Goal: Information Seeking & Learning: Find specific fact

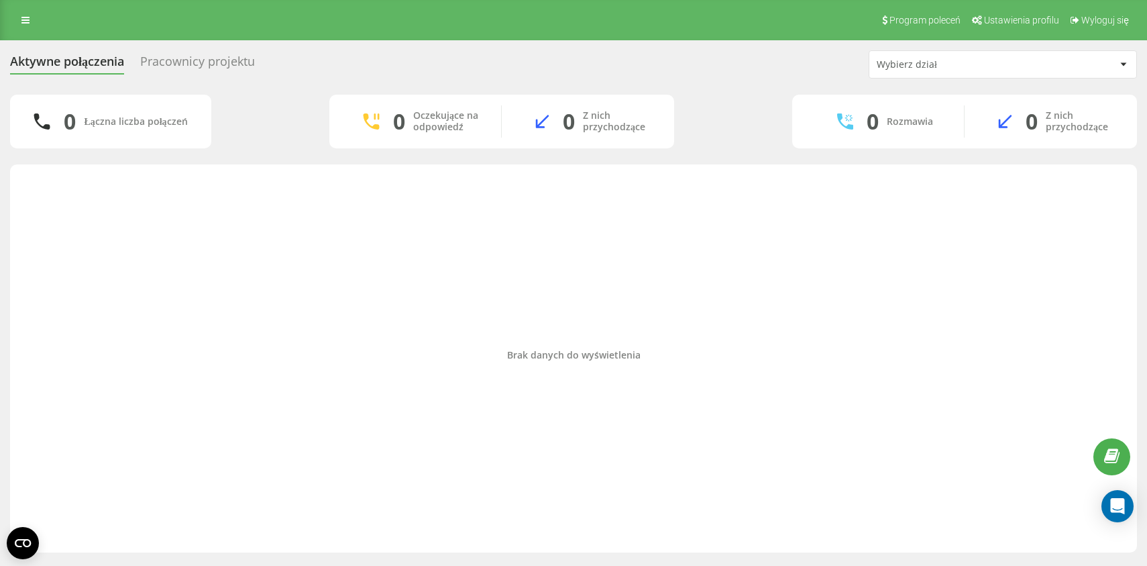
click at [275, 323] on div "Brak danych do wyświetlenia" at bounding box center [574, 355] width 1106 height 368
click at [289, 176] on div "Brak danych do wyświetlenia" at bounding box center [574, 355] width 1106 height 368
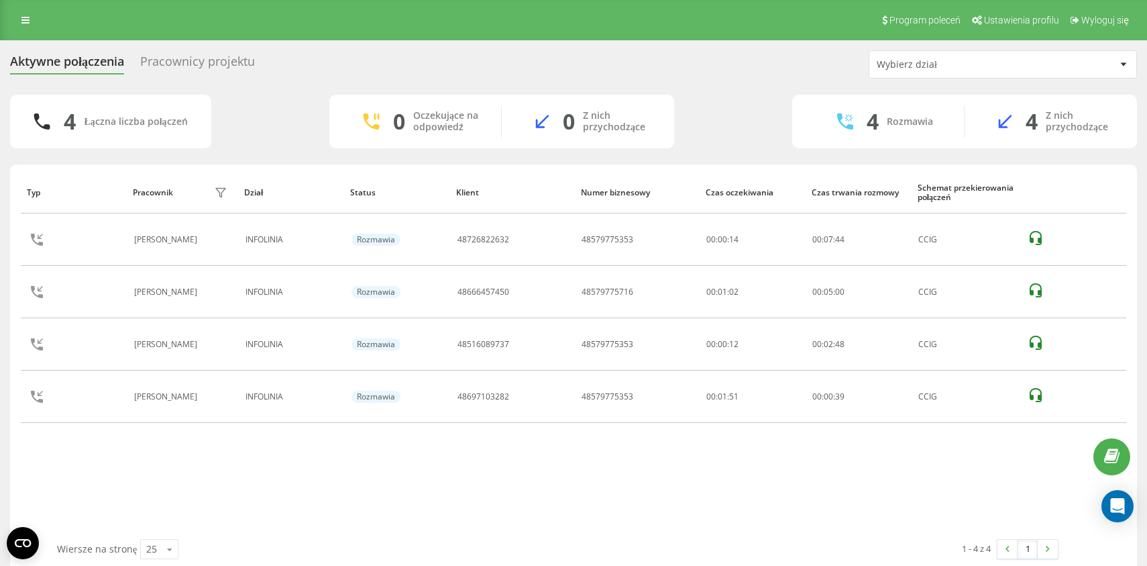
click at [342, 445] on div "Typ Pracownik filtra Dział Status Klient Numer biznesowy Czas oczekiwania Czas …" at bounding box center [574, 355] width 1106 height 368
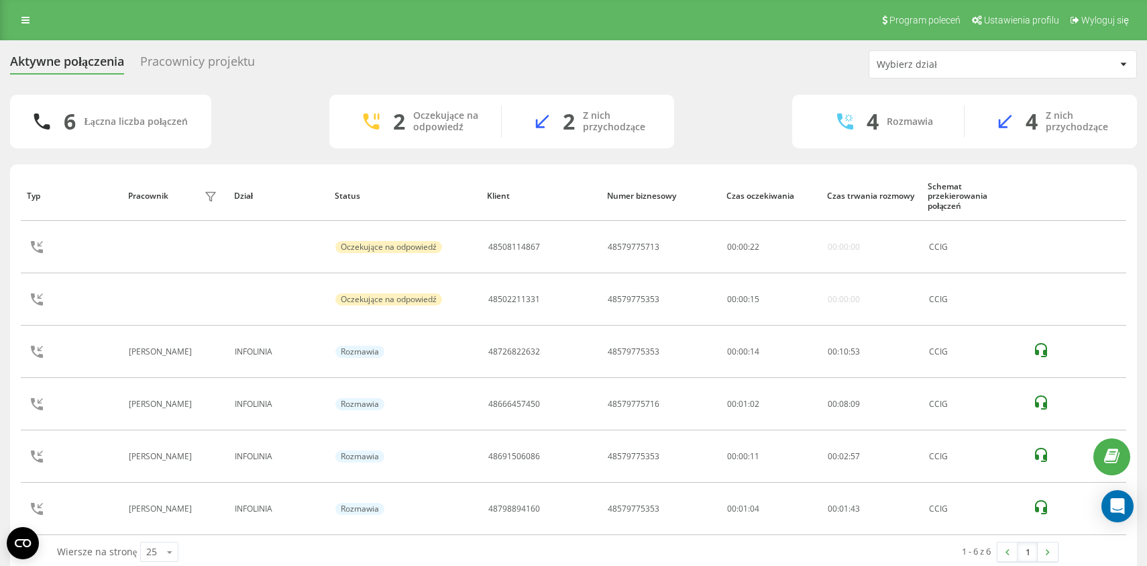
click at [284, 113] on div "6 Łączna liczba połączeń 2 Oczekujące na odpowiedź 2 Z nich przychodzące 4 Rozm…" at bounding box center [573, 122] width 1127 height 54
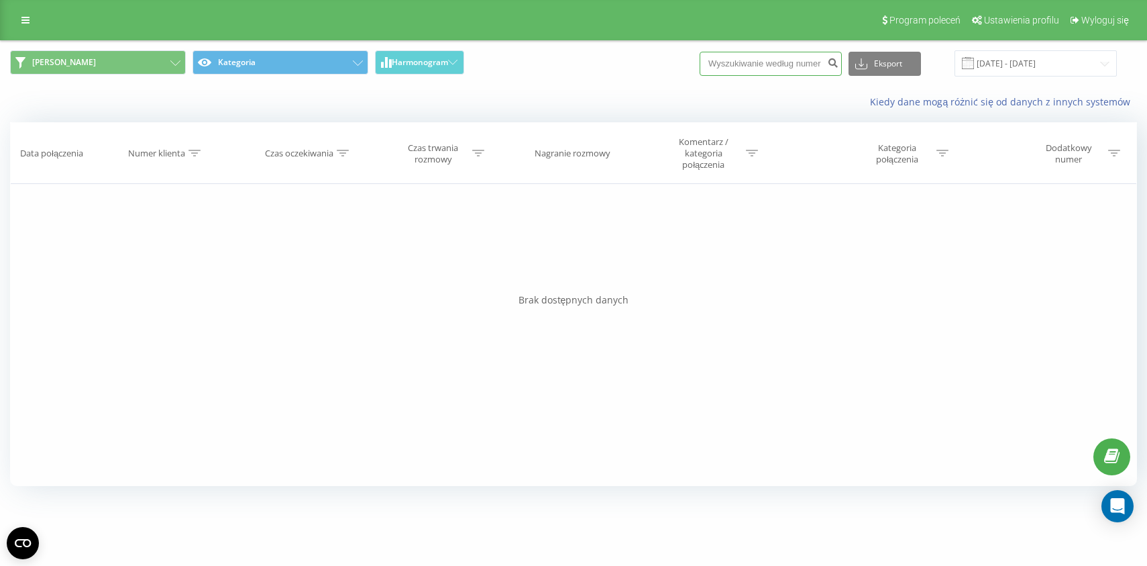
click at [773, 68] on input at bounding box center [771, 64] width 142 height 24
paste input "48605042390"
type input "48605042390"
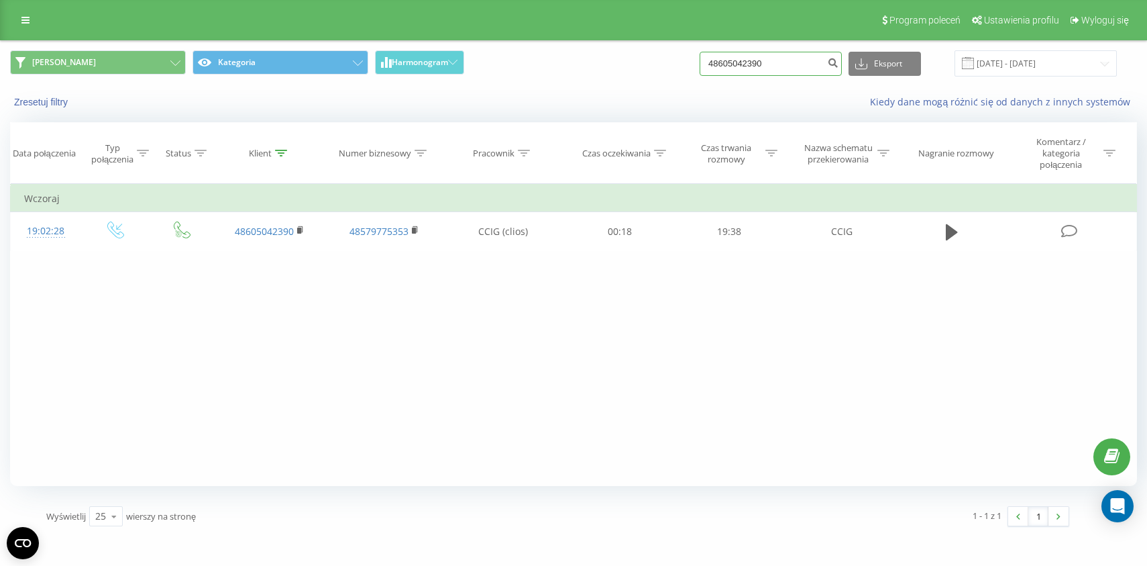
click at [797, 62] on input "48605042390" at bounding box center [771, 64] width 142 height 24
paste input "61271584"
type input "48661271584"
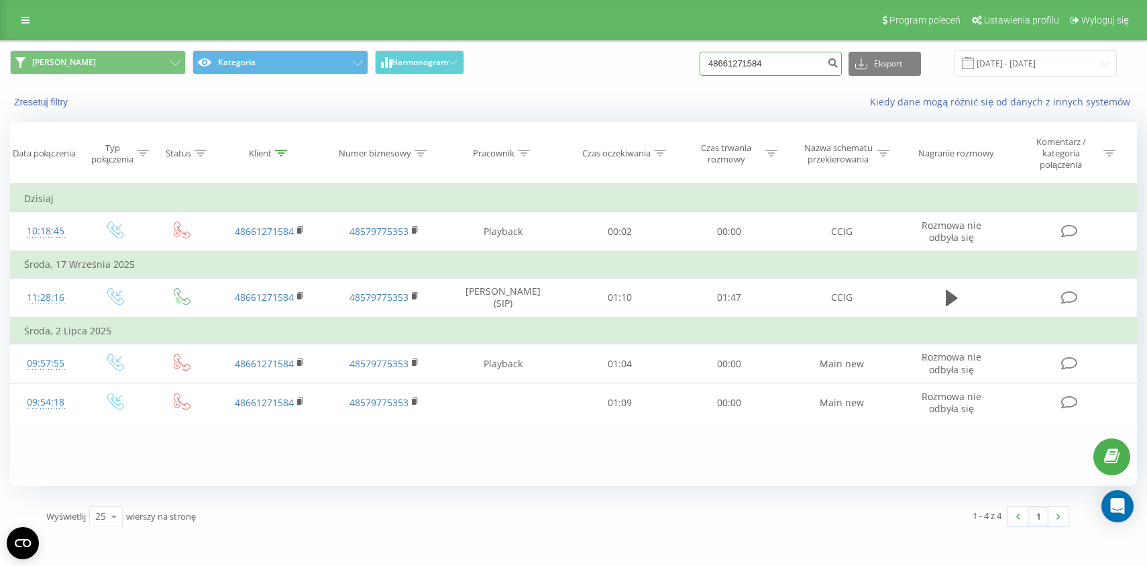
click at [766, 67] on input "48661271584" at bounding box center [771, 64] width 142 height 24
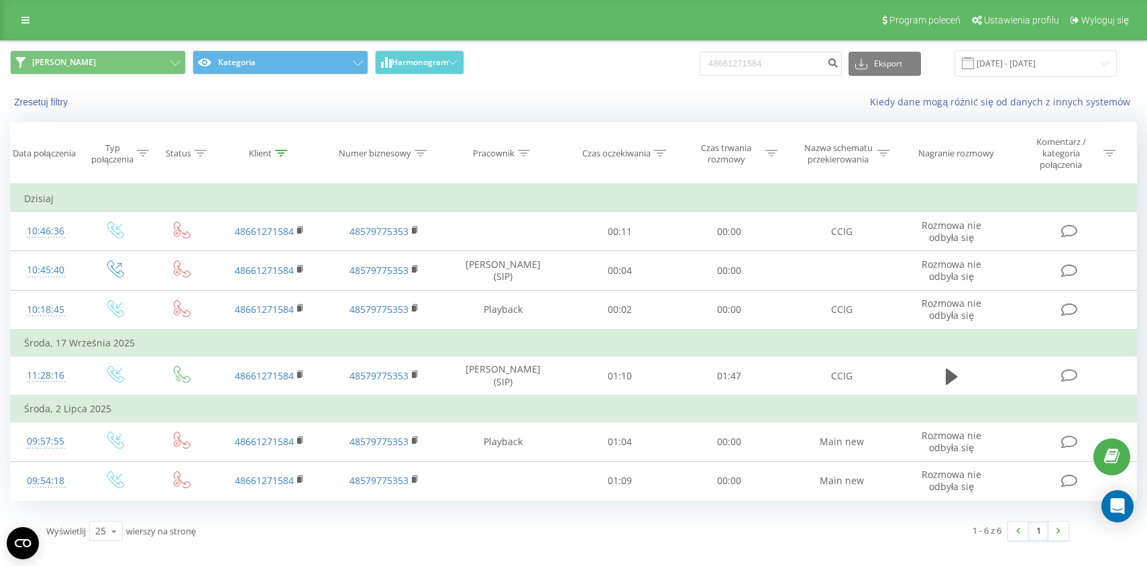
click at [595, 86] on div "Karolina Kategoria Harmonogram 48661271584 Eksport .csv .xls .xlsx 23.06.2025 -…" at bounding box center [574, 63] width 1146 height 45
click at [763, 58] on input "48661271584" at bounding box center [771, 64] width 142 height 24
paste input "9346077"
type input "48693460774"
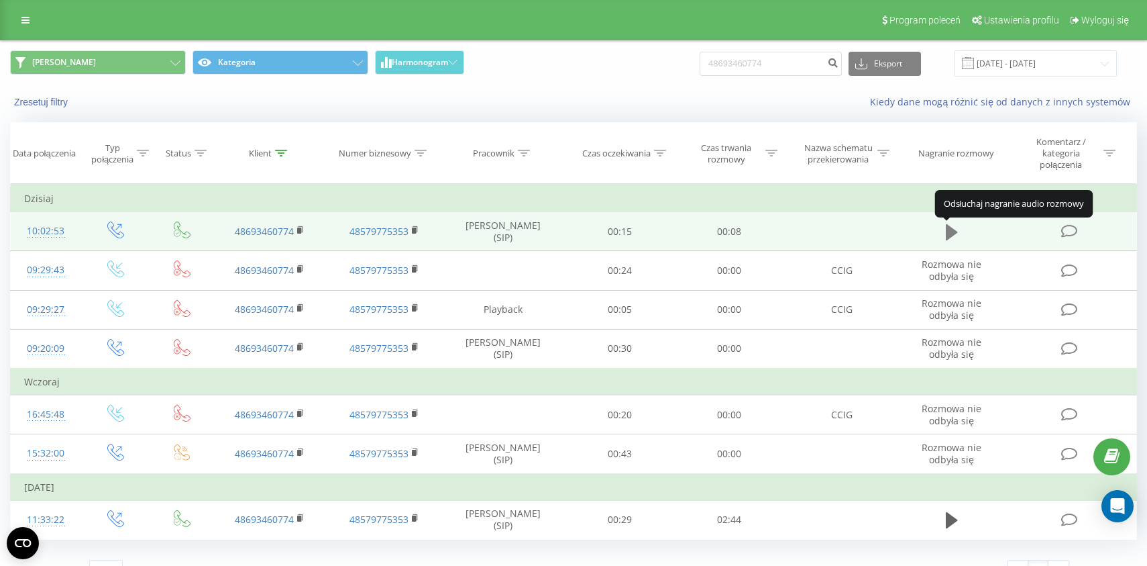
click at [953, 242] on icon at bounding box center [952, 232] width 12 height 19
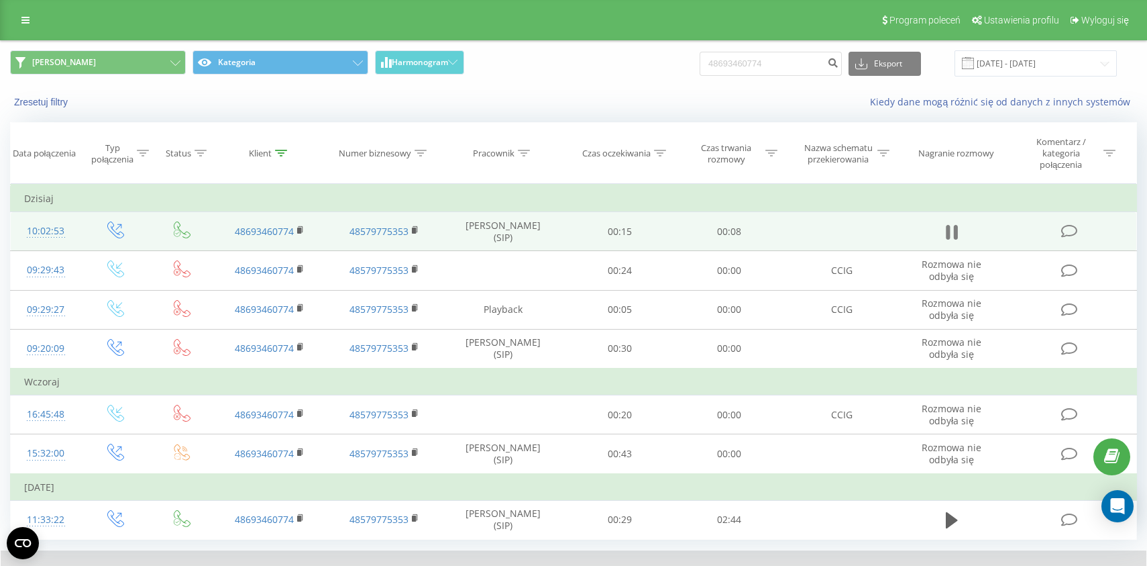
click at [957, 237] on icon at bounding box center [955, 232] width 4 height 15
click at [780, 67] on input "48693460774" at bounding box center [771, 64] width 142 height 24
paste input "48666665221"
type input "4869346077448666665221"
paste input "48666665221"
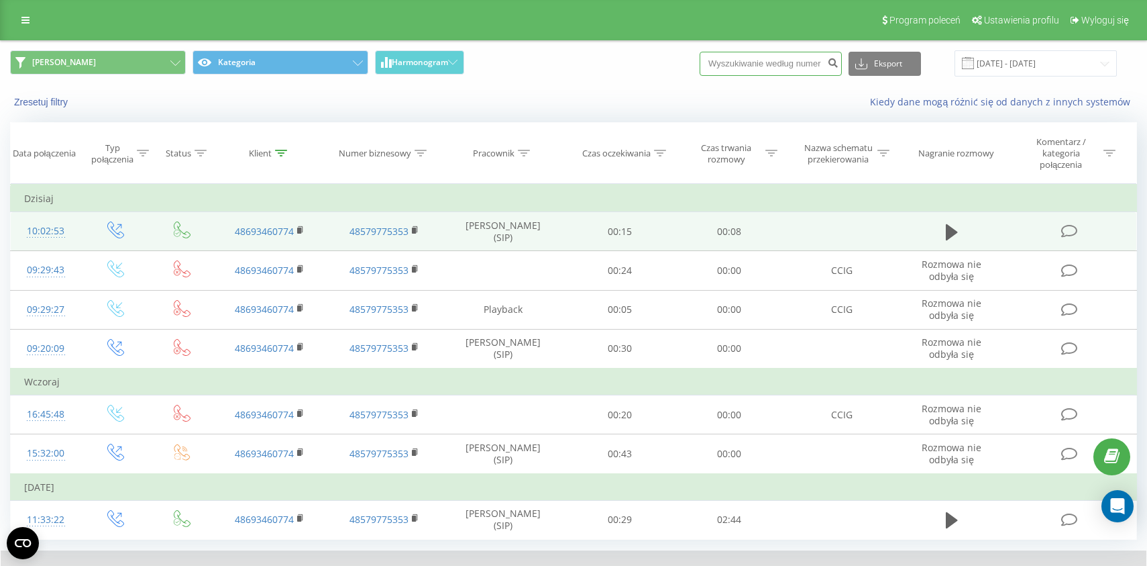
type input "48666665221"
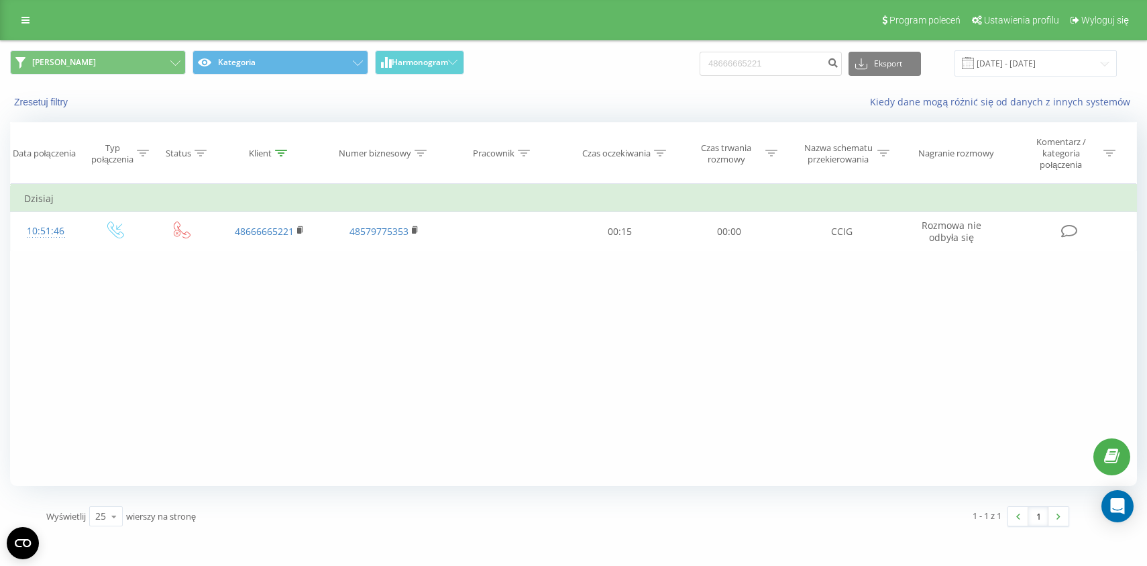
click at [546, 70] on span "Karolina Kategoria Harmonogram" at bounding box center [287, 63] width 554 height 26
click at [548, 72] on span "Karolina Kategoria Harmonogram" at bounding box center [287, 63] width 554 height 26
click at [776, 54] on input "48666665221" at bounding box center [771, 64] width 142 height 24
paste input "606138537"
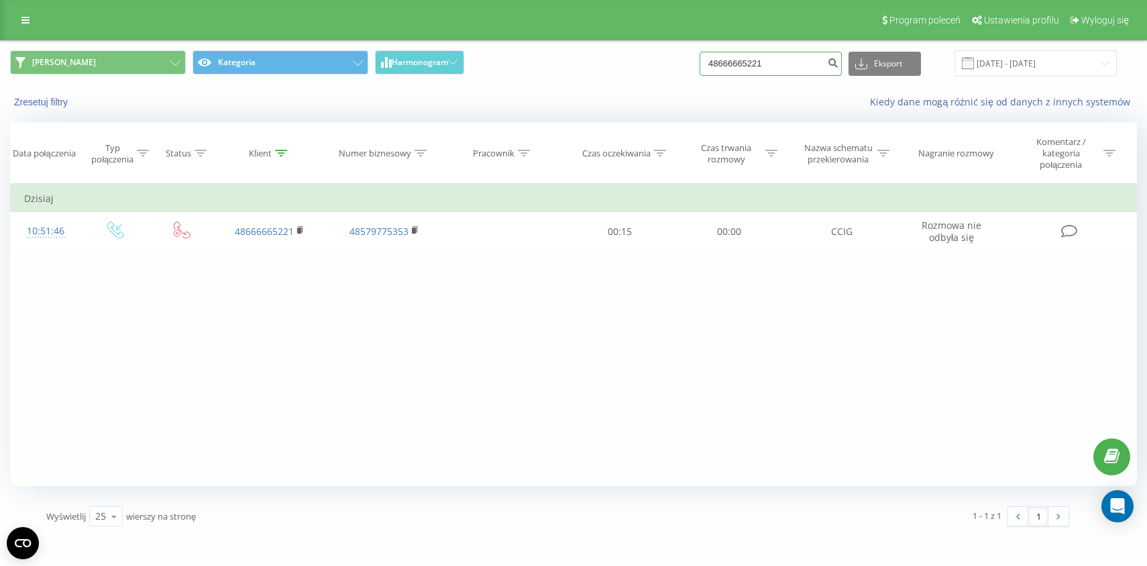
type input "606138537"
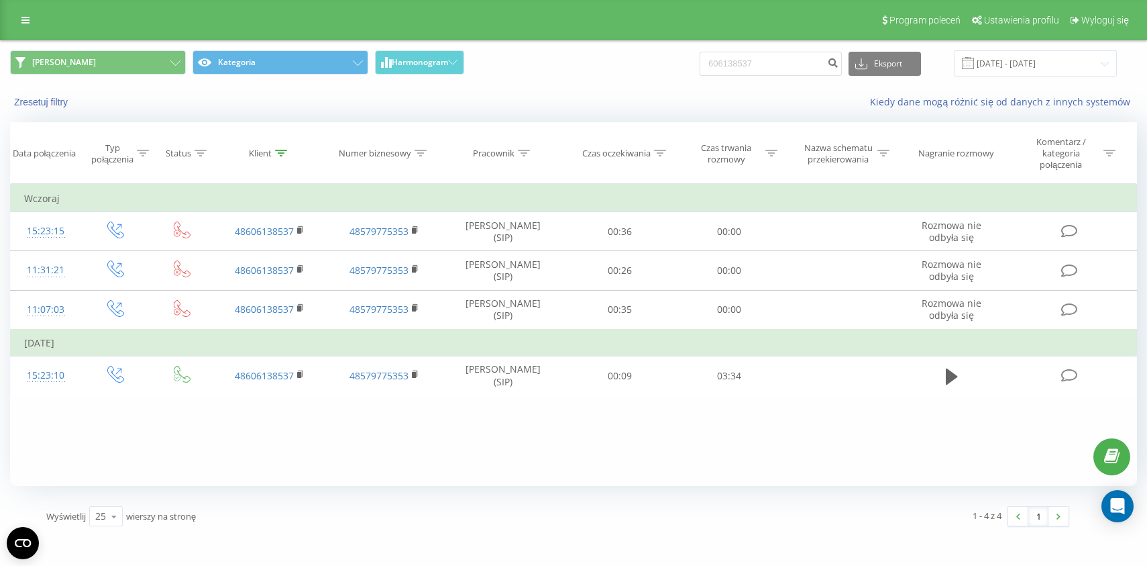
click at [582, 98] on div "Kiedy dane mogą różnić się od danych z innych systemów" at bounding box center [789, 101] width 717 height 13
click at [782, 58] on input "606138537" at bounding box center [771, 64] width 142 height 24
paste input "573993053"
type input "573993053"
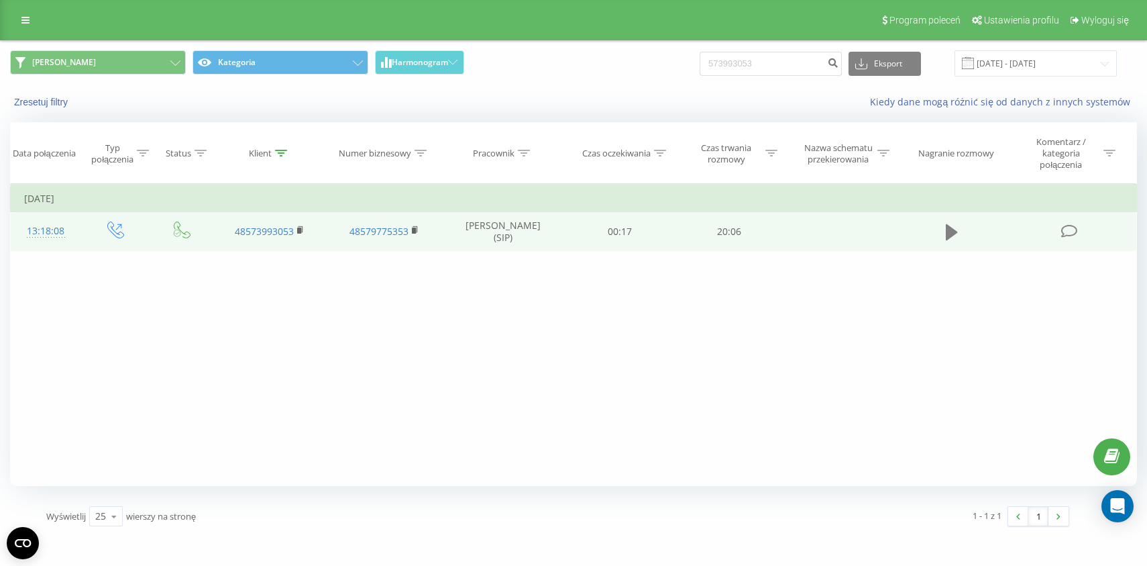
click at [952, 233] on icon at bounding box center [952, 232] width 12 height 16
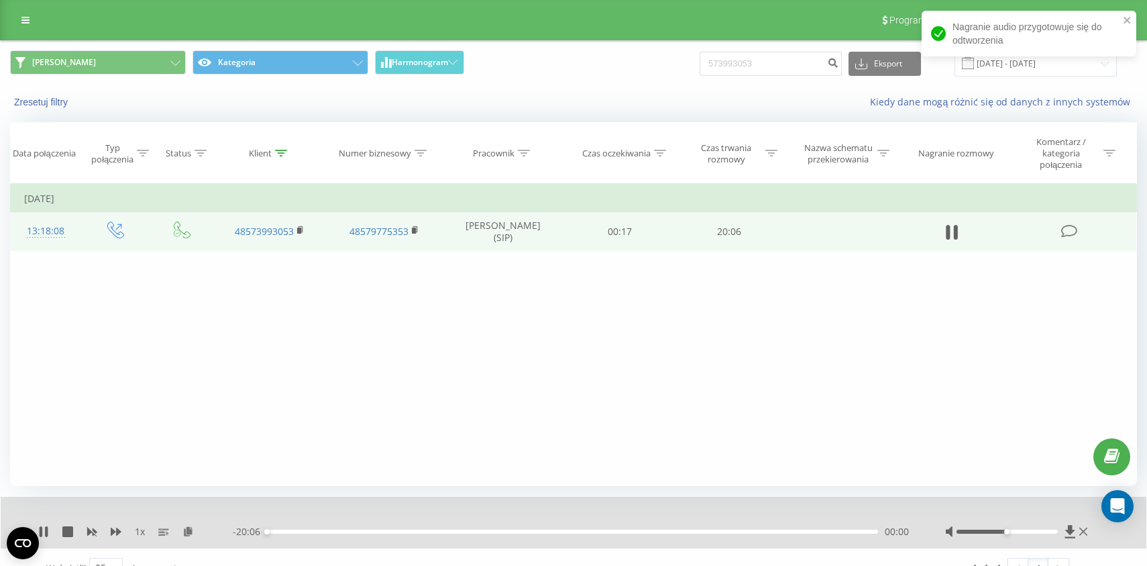
click at [113, 538] on div "1 x" at bounding box center [135, 531] width 195 height 13
click at [119, 535] on icon at bounding box center [116, 531] width 11 height 8
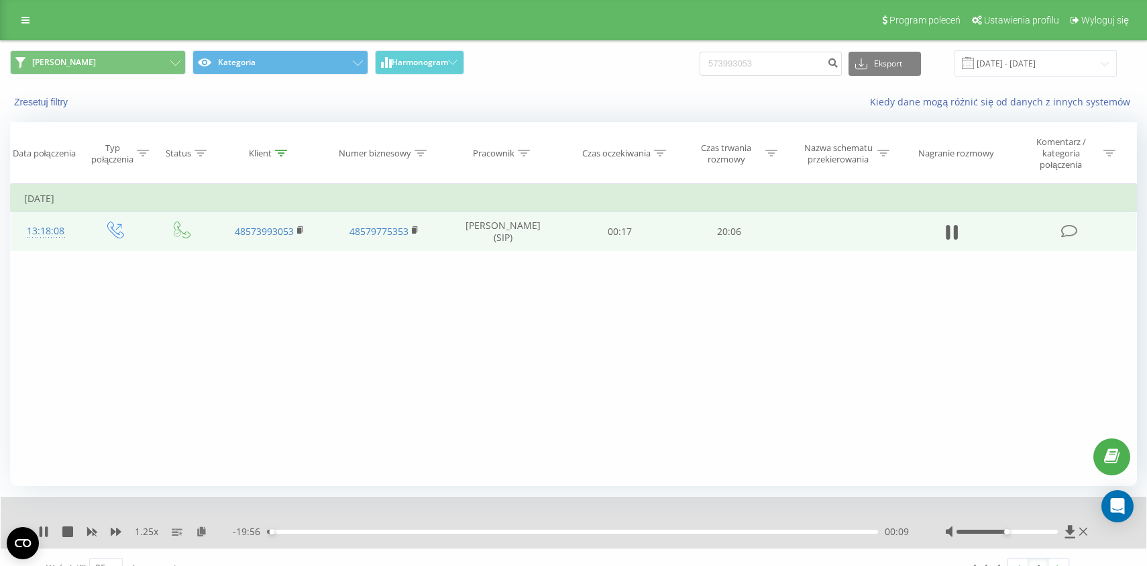
click at [319, 533] on div "00:09" at bounding box center [572, 531] width 611 height 4
click at [351, 533] on div "01:47" at bounding box center [572, 531] width 611 height 4
click at [482, 533] on div "02:51" at bounding box center [572, 531] width 611 height 4
click at [592, 533] on div "07:06" at bounding box center [572, 531] width 611 height 4
click at [743, 533] on div "11:18" at bounding box center [572, 531] width 611 height 4
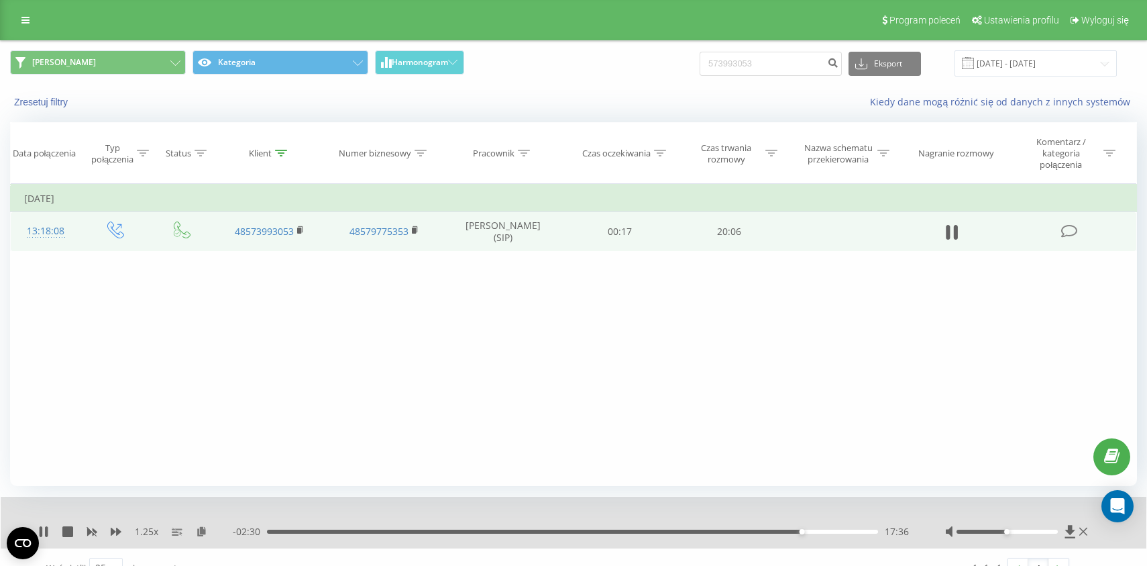
click at [825, 533] on div "17:36" at bounding box center [572, 531] width 611 height 4
click at [854, 533] on div "18:34" at bounding box center [572, 531] width 611 height 4
click at [870, 533] on div "19:24" at bounding box center [572, 531] width 611 height 4
click at [72, 531] on icon at bounding box center [67, 531] width 11 height 11
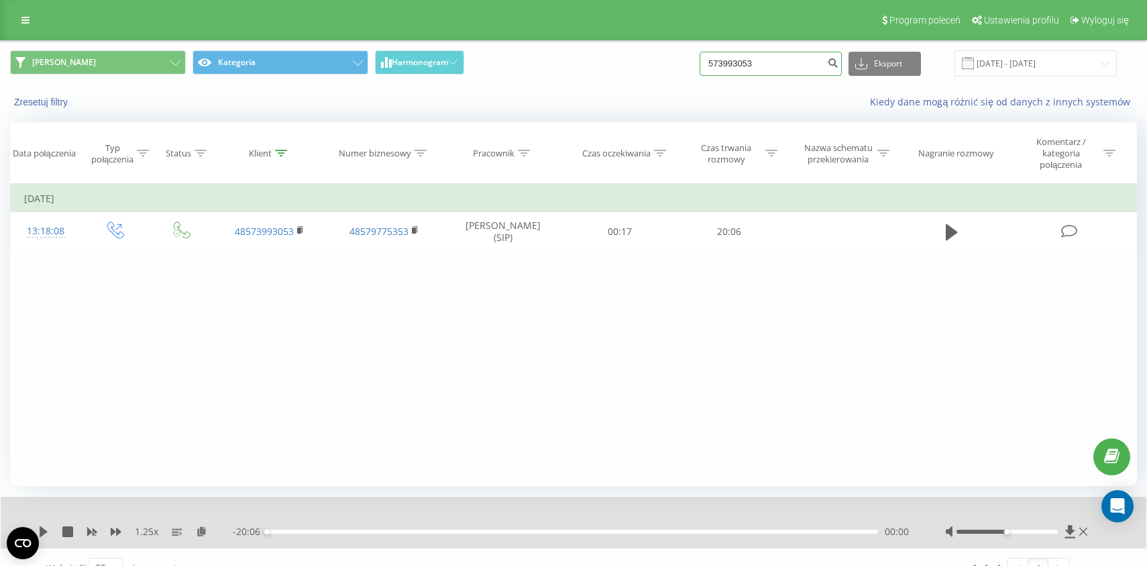
click at [741, 64] on input "573993053" at bounding box center [771, 64] width 142 height 24
paste input "606138537"
type input "606138537"
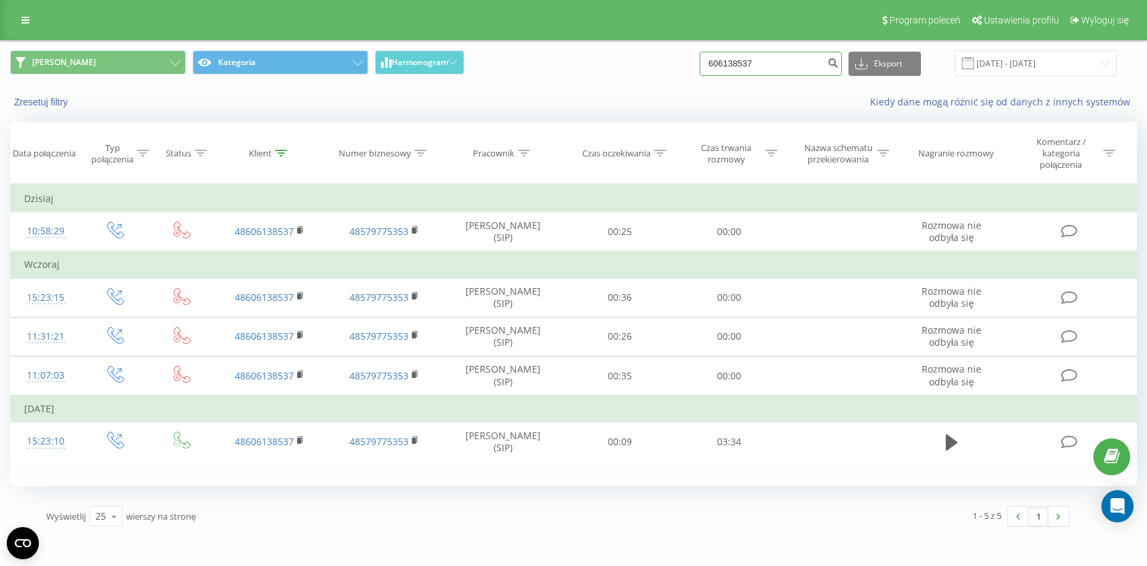
click at [794, 72] on input "606138537" at bounding box center [771, 64] width 142 height 24
paste input "48509290289"
type input "48509290289"
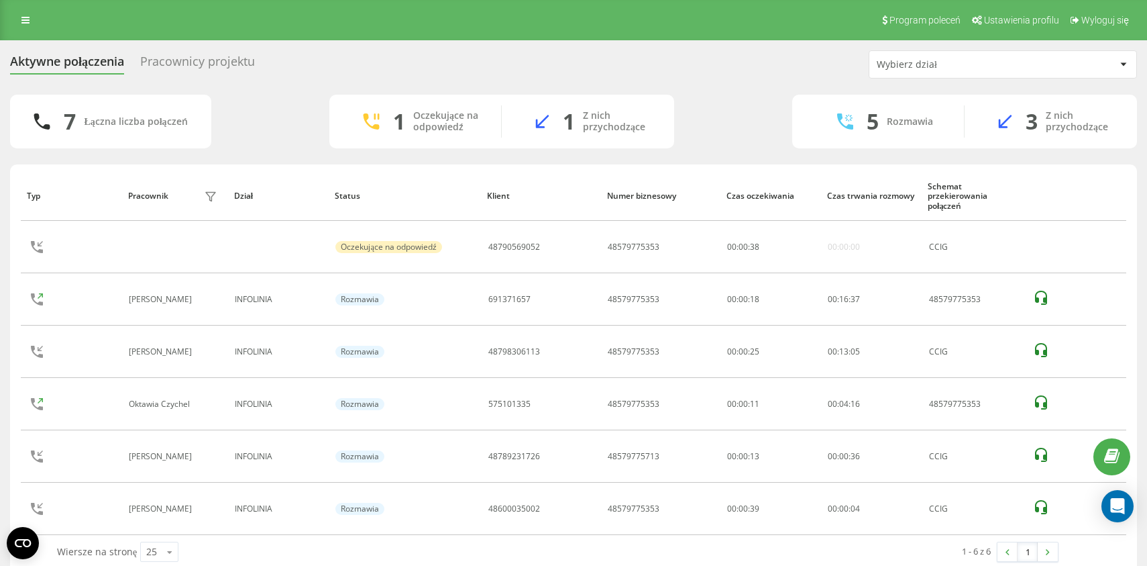
scroll to position [19, 0]
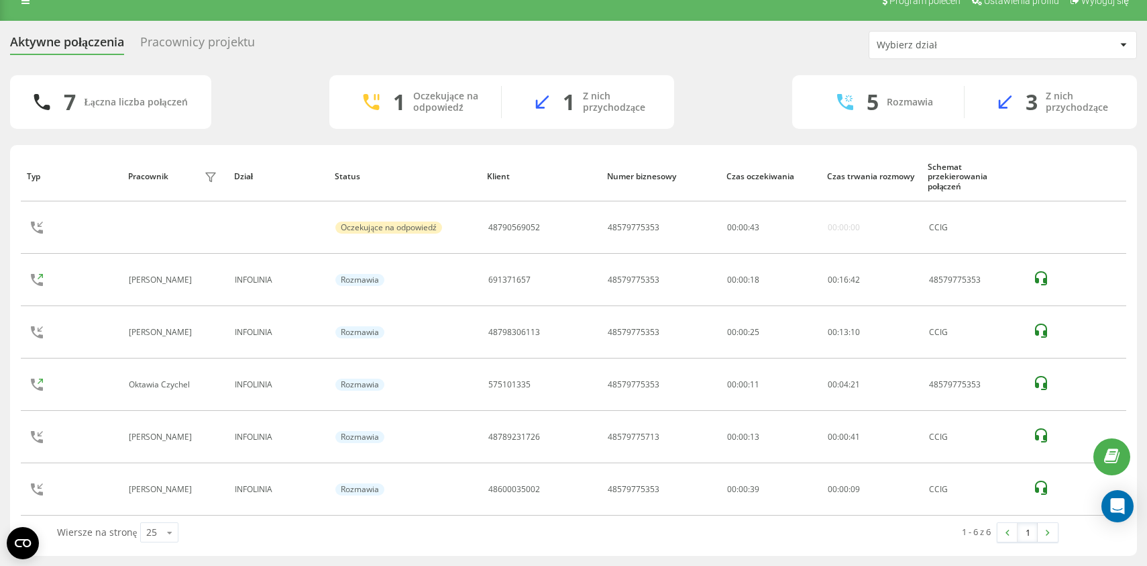
click at [284, 121] on div "7 Łączna liczba połączeń 1 Oczekujące na odpowiedź 1 Z nich przychodzące 5 Rozm…" at bounding box center [573, 102] width 1127 height 54
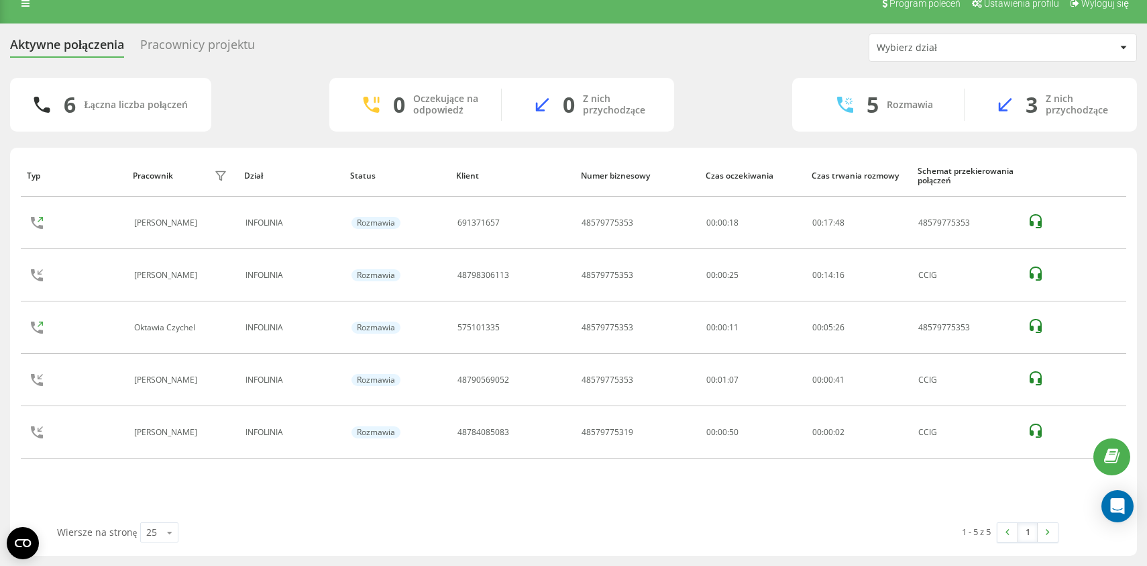
scroll to position [17, 0]
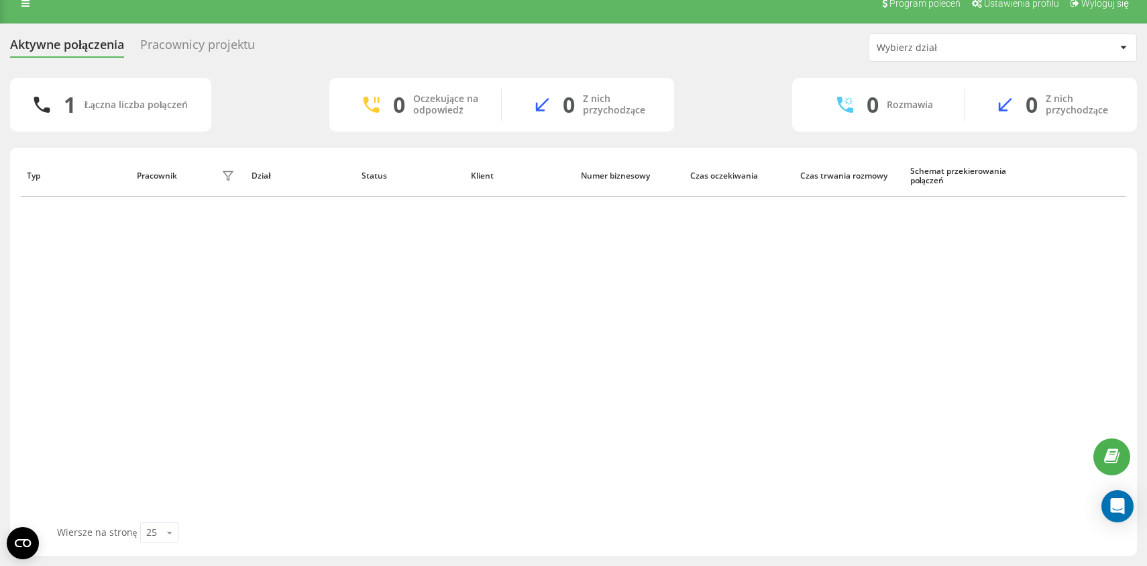
click at [238, 279] on div "Typ Pracownik filtra Dział Status Klient Numer biznesowy Czas oczekiwania Czas …" at bounding box center [574, 338] width 1106 height 368
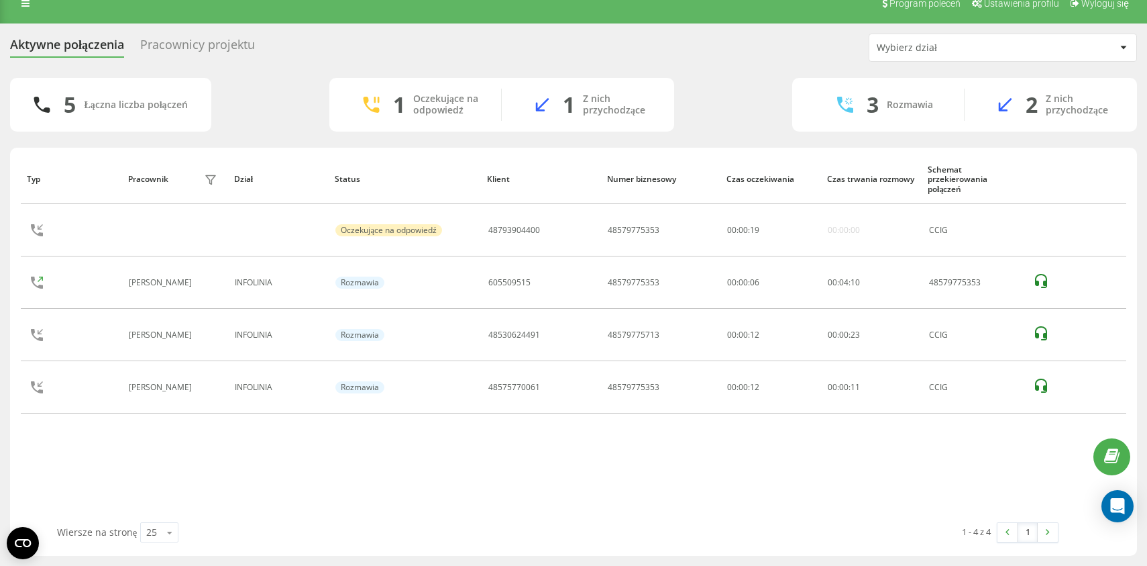
click at [352, 42] on div "Aktywne połączenia Pracownicy projektu Wybierz dział" at bounding box center [573, 48] width 1127 height 28
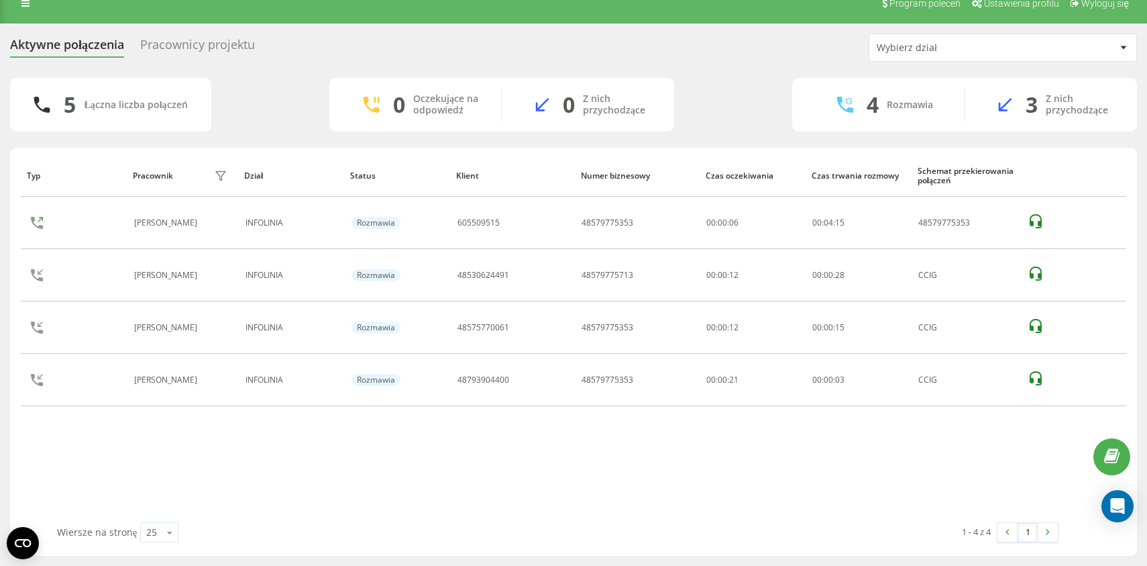
click at [662, 35] on div "Aktywne połączenia Pracownicy projektu Wybierz dział" at bounding box center [573, 48] width 1127 height 28
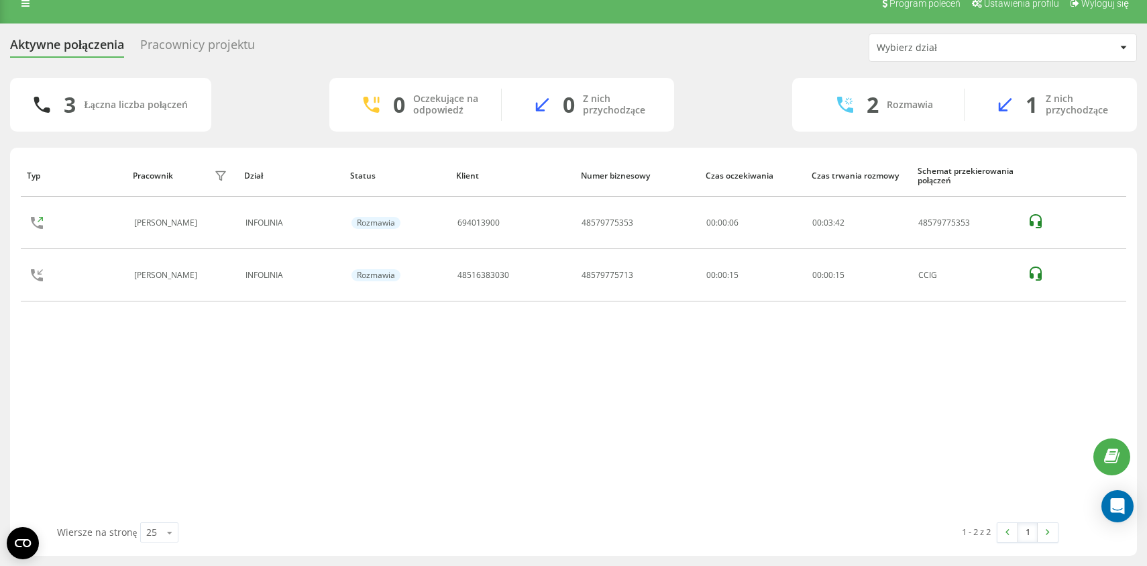
click at [185, 48] on div "Pracownicy projektu" at bounding box center [197, 48] width 115 height 21
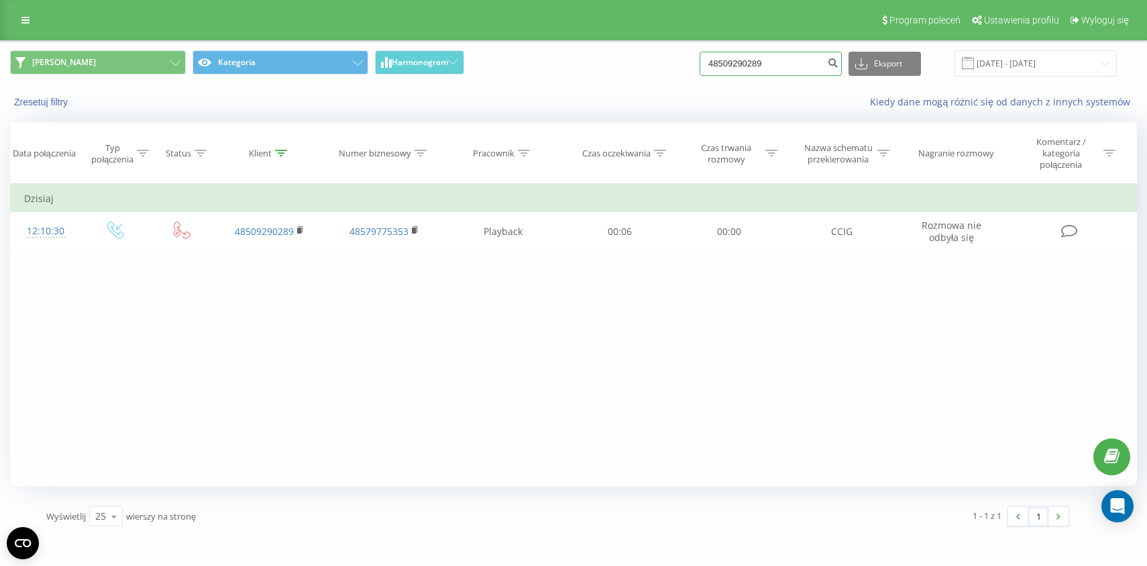
click at [739, 58] on input "48509290289" at bounding box center [771, 64] width 142 height 24
paste input "666665221"
type input "48666665221"
click at [768, 66] on input "48666665221" at bounding box center [771, 64] width 142 height 24
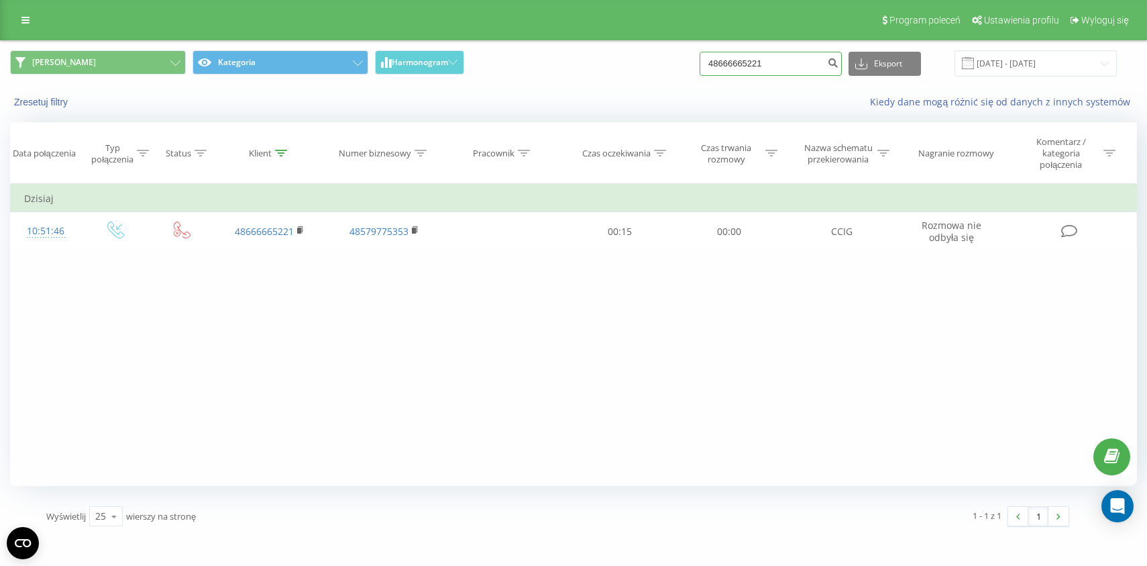
click at [768, 66] on input "48666665221" at bounding box center [771, 64] width 142 height 24
paste input "782347057"
type input "48782347057"
click at [552, 373] on div "Filtruj według warunków Jest równe Wprowadź wartość Anuluj OK Filtruj według wa…" at bounding box center [573, 335] width 1127 height 302
click at [788, 52] on input "48782347057" at bounding box center [771, 64] width 142 height 24
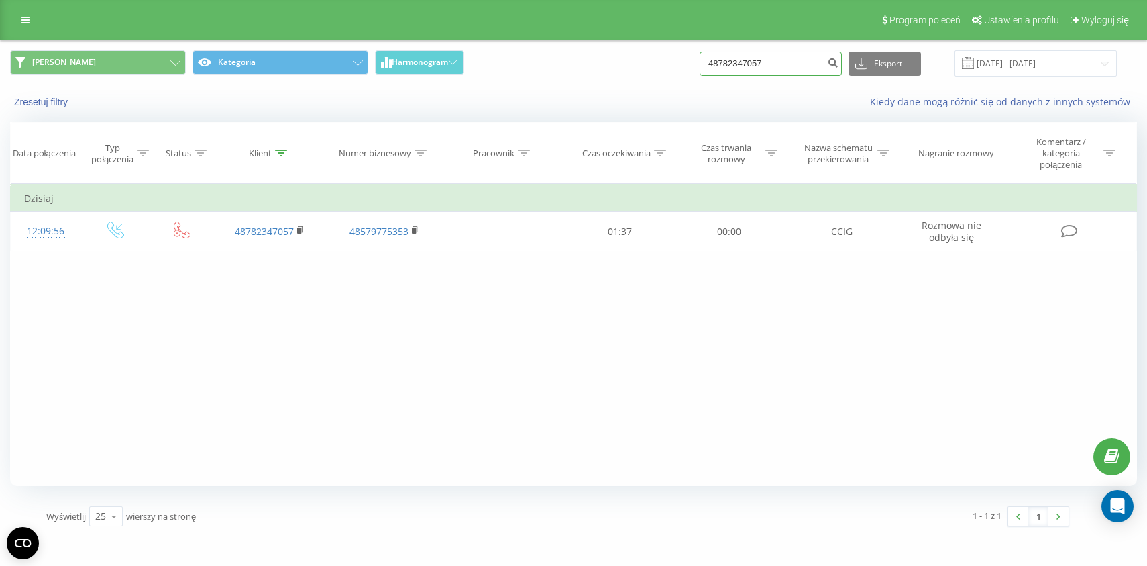
click at [788, 52] on input "48782347057" at bounding box center [771, 64] width 142 height 24
paste input "48733151404"
type input "4873315140448782347057"
paste input "48733151404"
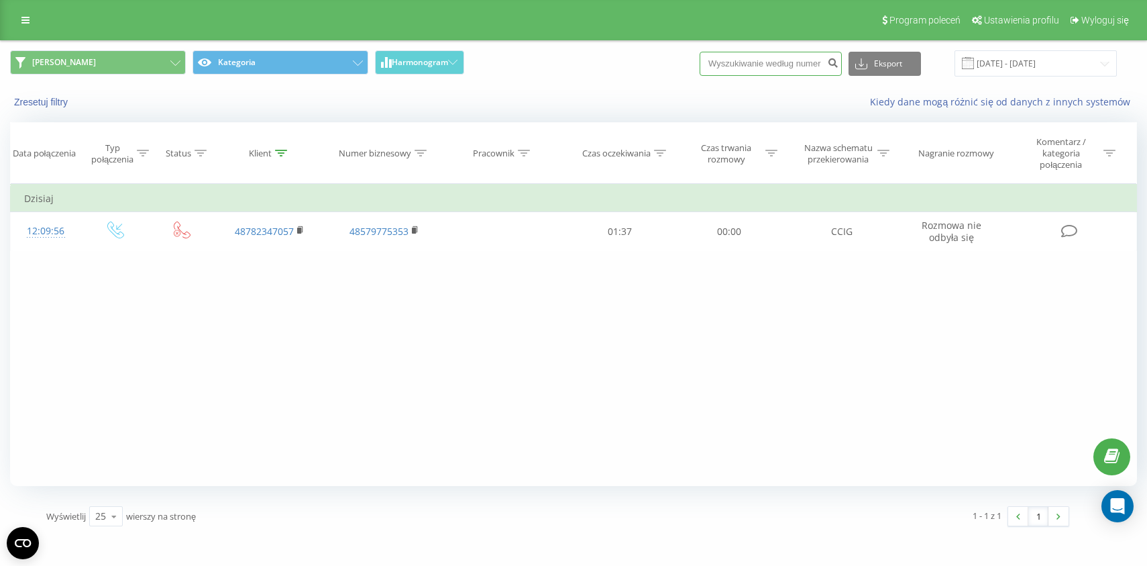
type input "48733151404"
click at [778, 62] on input "48733151404" at bounding box center [771, 64] width 142 height 24
click at [794, 68] on input "48733151404" at bounding box center [771, 64] width 142 height 24
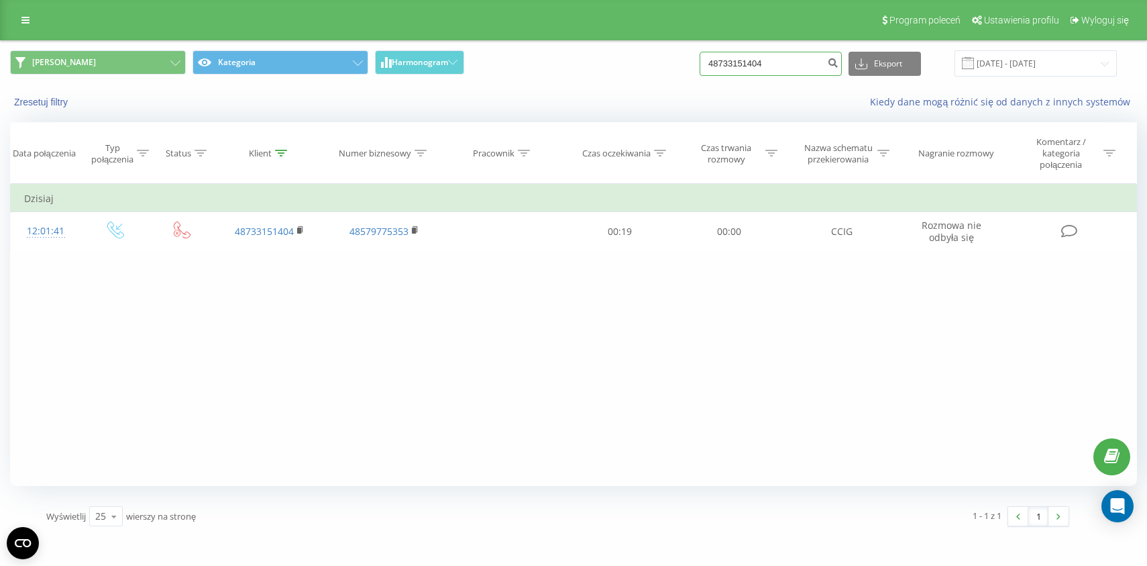
paste input "48505547671"
type input "4873315140448505547671"
paste input "48505547671"
type input "48505547671"
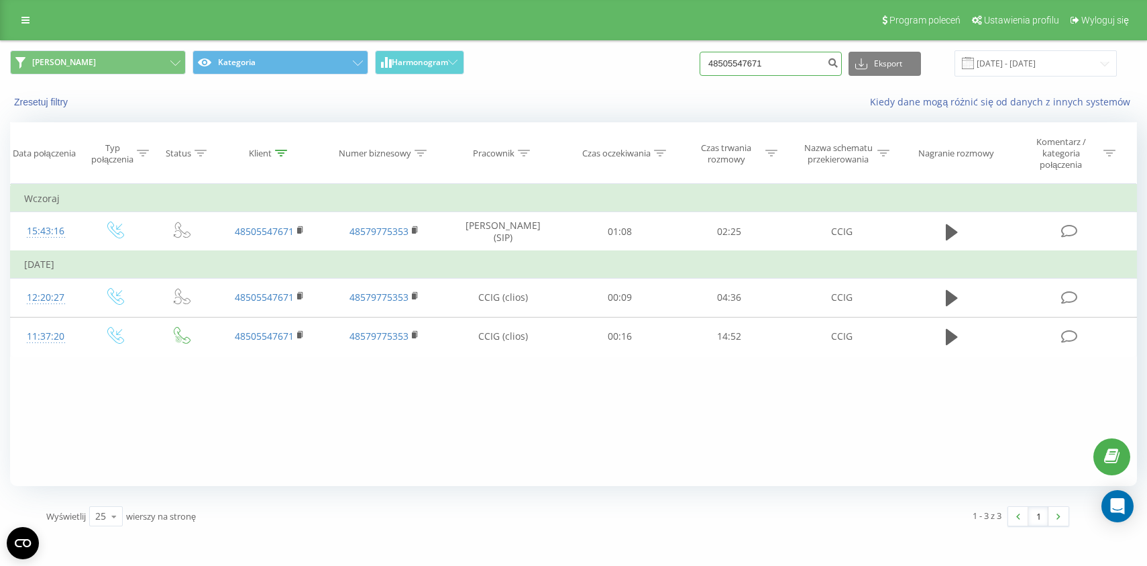
click at [771, 61] on input "48505547671" at bounding box center [771, 64] width 142 height 24
paste input "48694682522"
type input "4850554767486946825221"
paste input "48694682522"
type input "48694682522"
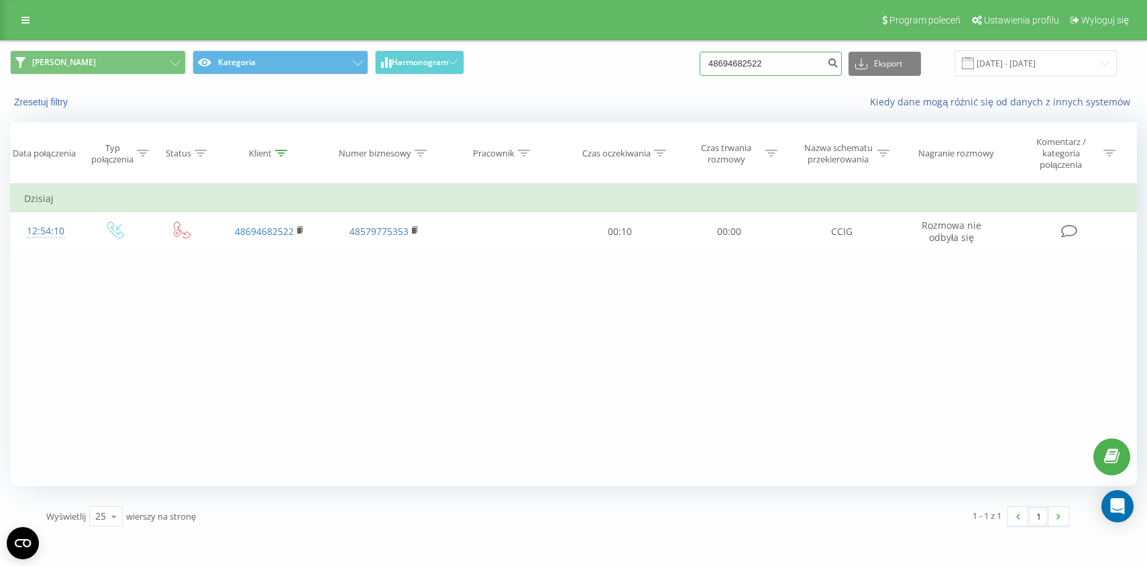
click at [769, 72] on input "48694682522" at bounding box center [771, 64] width 142 height 24
paste input "66665221"
type input "48666665221"
click at [839, 62] on icon "submit" at bounding box center [832, 61] width 11 height 8
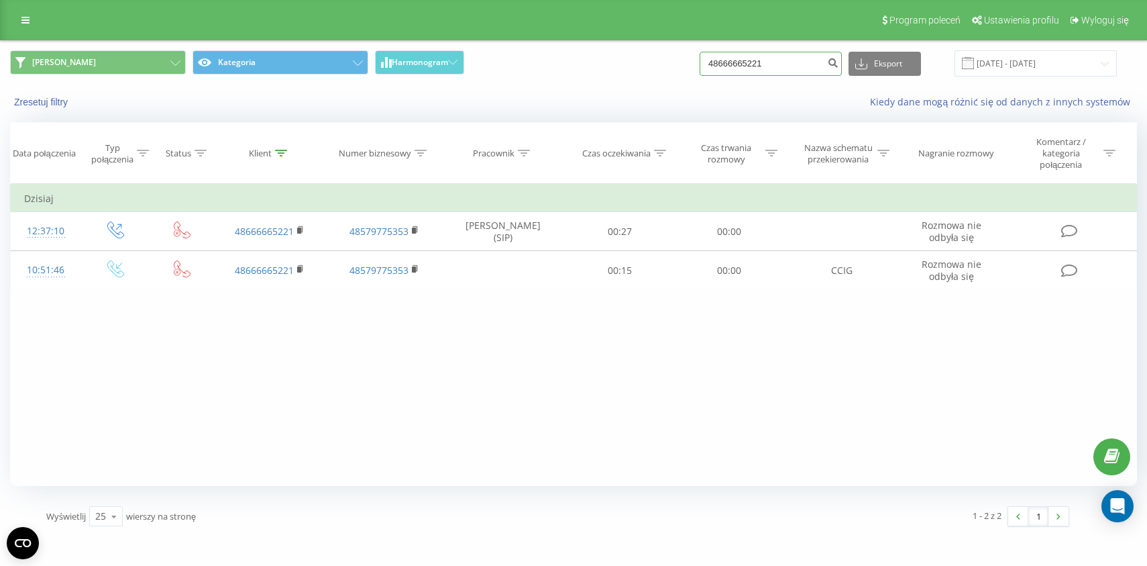
click at [785, 60] on input "48666665221" at bounding box center [771, 64] width 142 height 24
paste input "733151404"
type input "48733151404"
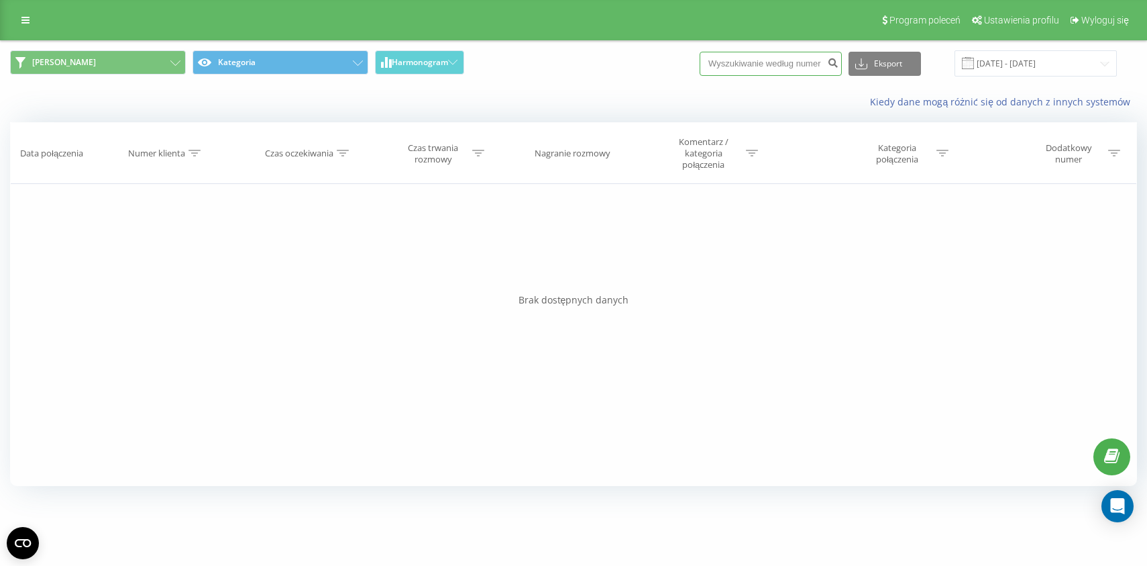
click at [796, 54] on input at bounding box center [771, 64] width 142 height 24
paste input "48509290289"
type input "48509290289"
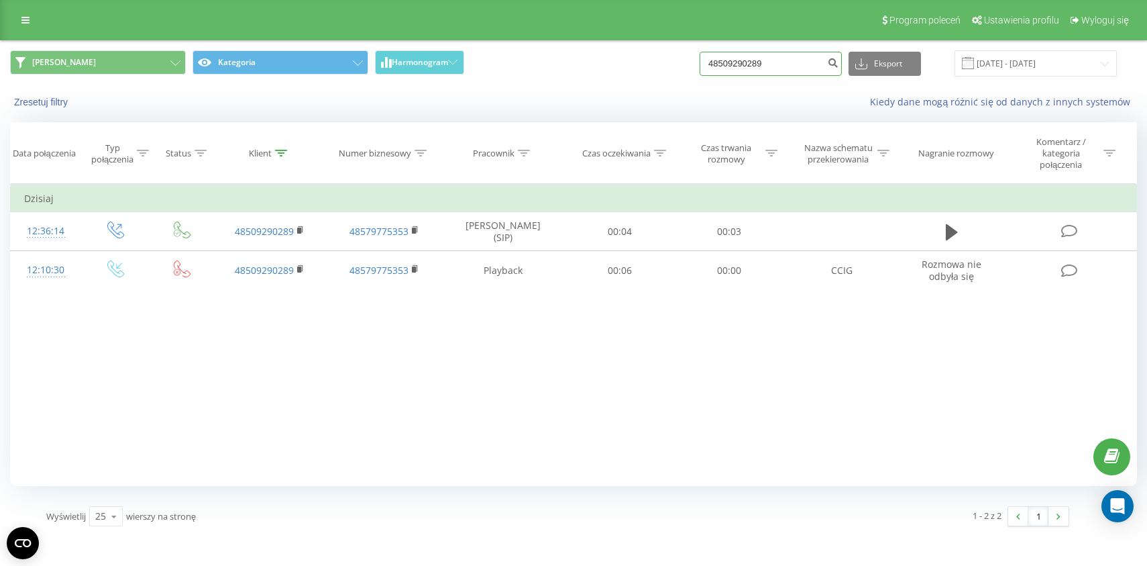
click at [784, 72] on input "48509290289" at bounding box center [771, 64] width 142 height 24
paste input "664132033"
type input "48664132033"
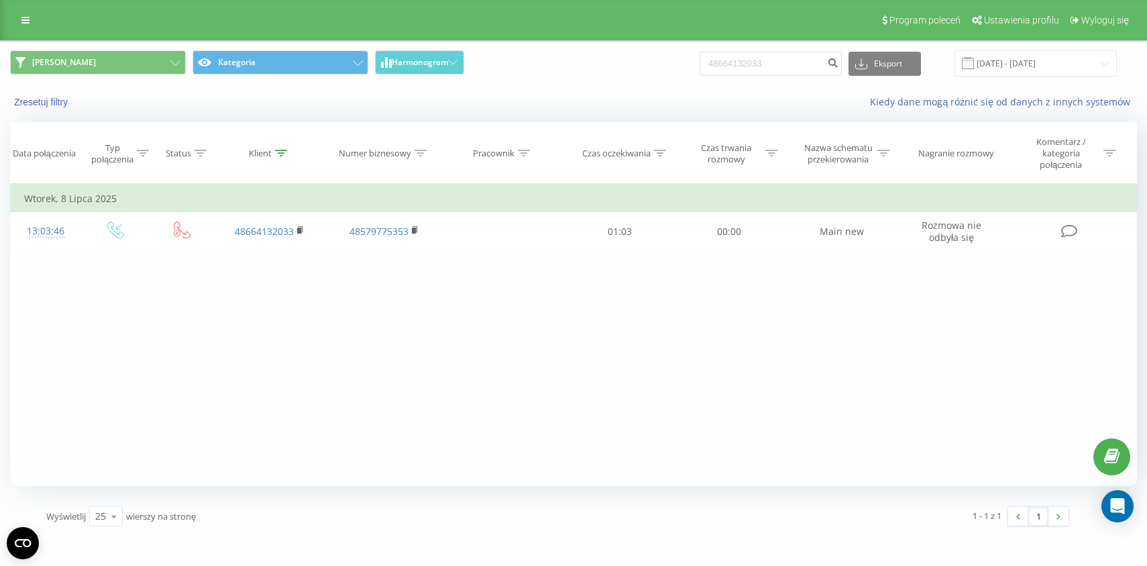
click at [613, 103] on div "Kiedy dane mogą różnić się od danych z innych systemów" at bounding box center [789, 101] width 717 height 13
click at [613, 90] on div "Zresetuj filtry Kiedy dane mogą różnić się od danych z innych systemów" at bounding box center [574, 102] width 1146 height 32
click at [545, 81] on div "Karolina Kategoria Harmonogram 48664132033 Eksport .csv .xls .xlsx [DATE] - [DA…" at bounding box center [574, 63] width 1146 height 45
click at [784, 74] on input "48664132033" at bounding box center [771, 64] width 142 height 24
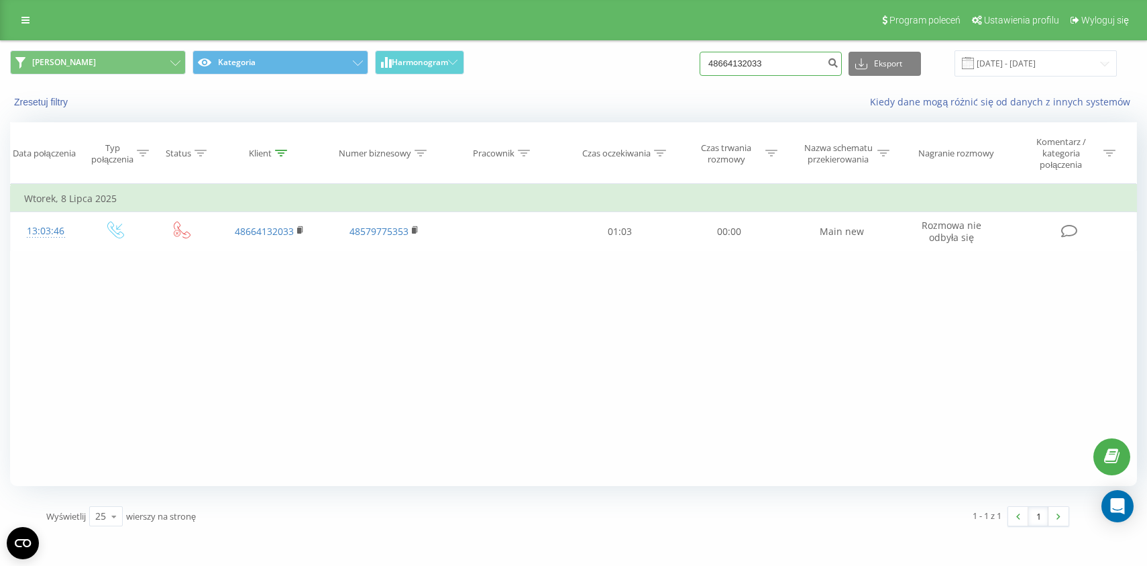
click at [784, 74] on input "48664132033" at bounding box center [771, 64] width 142 height 24
paste input "08435764"
type input "48608435764"
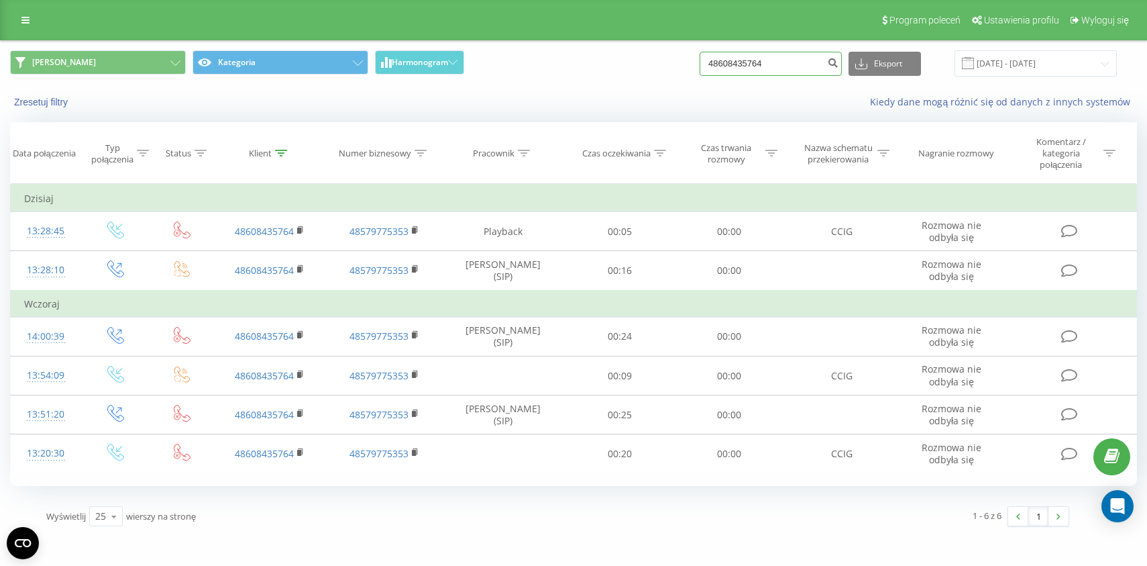
click at [754, 68] on input "48608435764" at bounding box center [771, 64] width 142 height 24
paste input
type input "48608435764"
click at [541, 81] on div "Karolina Kategoria Harmonogram 48608435764 Eksport .csv .xls .xlsx 23.06.2025 -…" at bounding box center [574, 63] width 1146 height 45
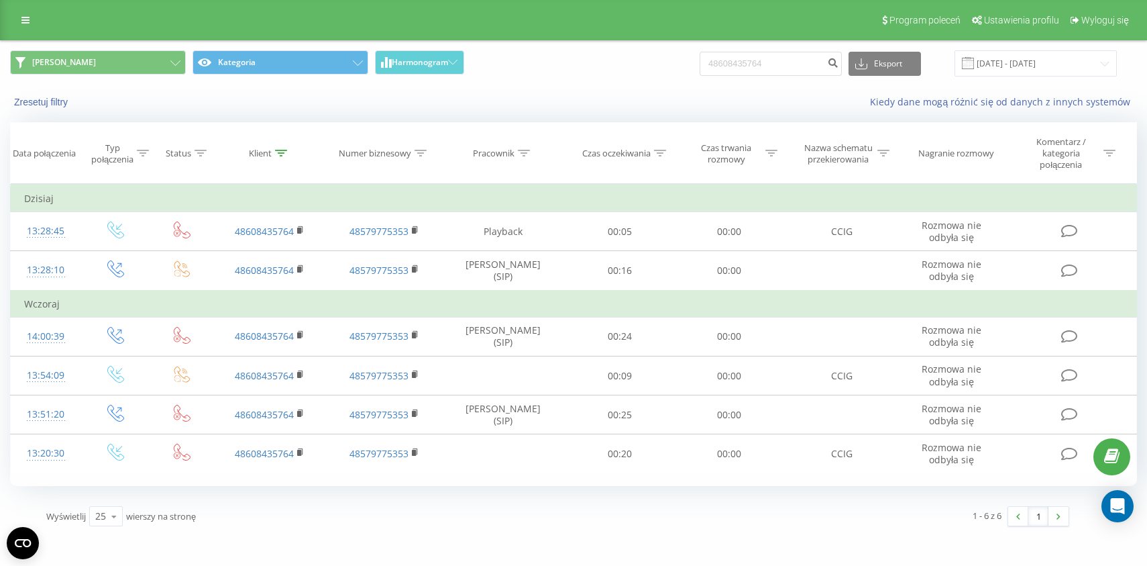
click at [541, 81] on div "Karolina Kategoria Harmonogram 48608435764 Eksport .csv .xls .xlsx 23.06.2025 -…" at bounding box center [574, 63] width 1146 height 45
click at [770, 62] on input "48608435764" at bounding box center [771, 64] width 142 height 24
paste input "506058170"
type input "48506058170"
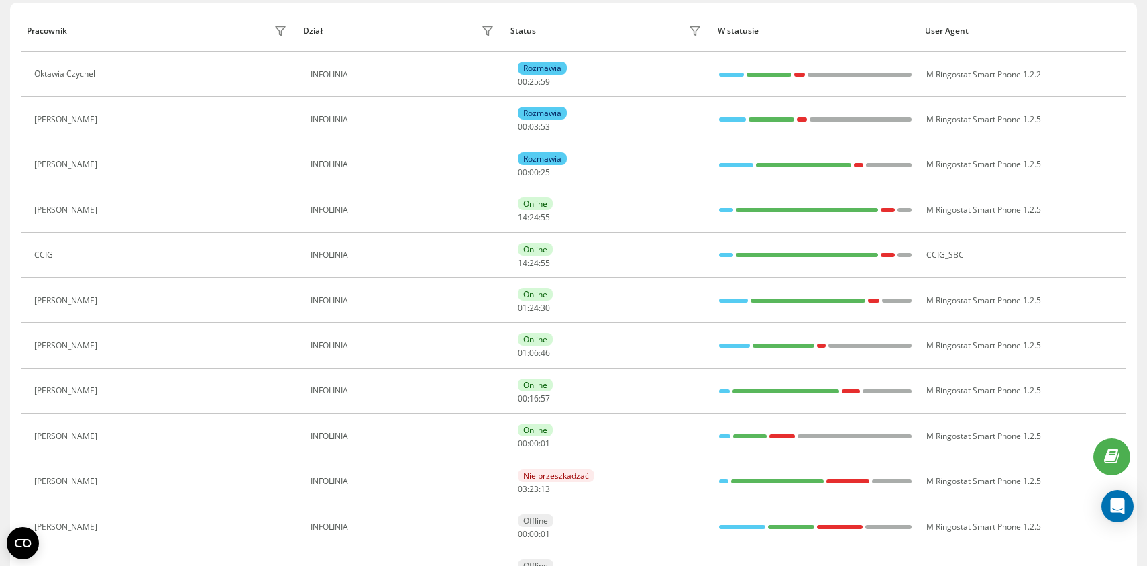
scroll to position [241, 0]
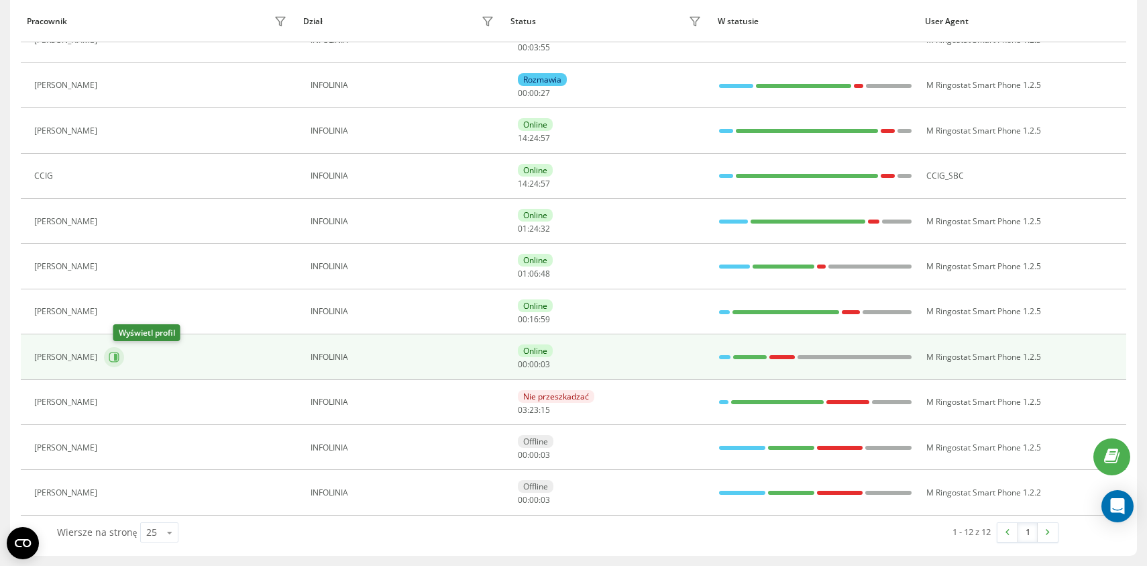
click at [117, 356] on icon at bounding box center [115, 357] width 3 height 7
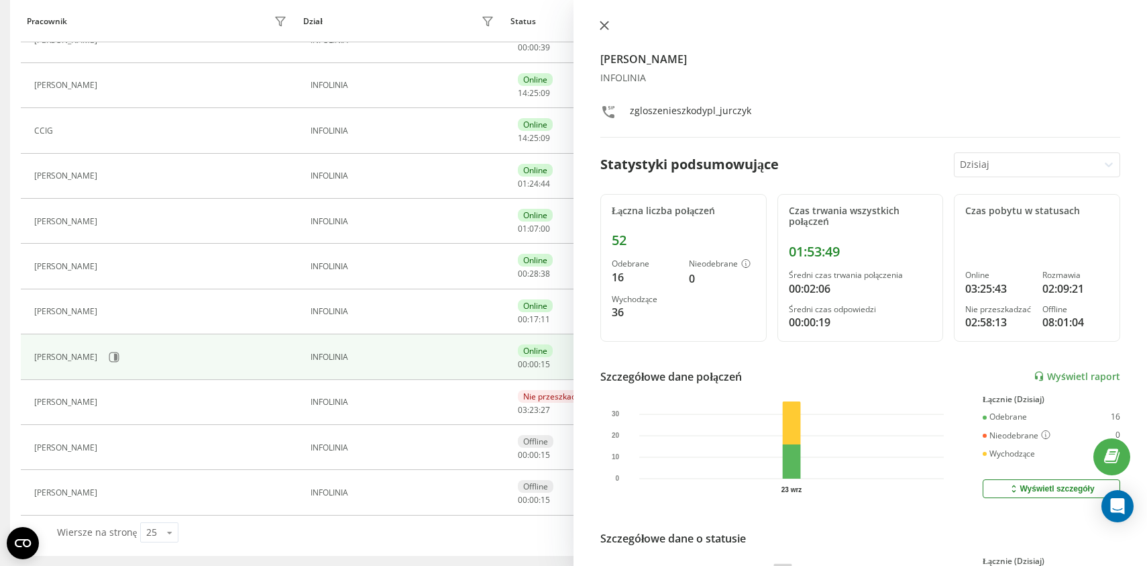
click at [608, 28] on icon at bounding box center [604, 25] width 9 height 9
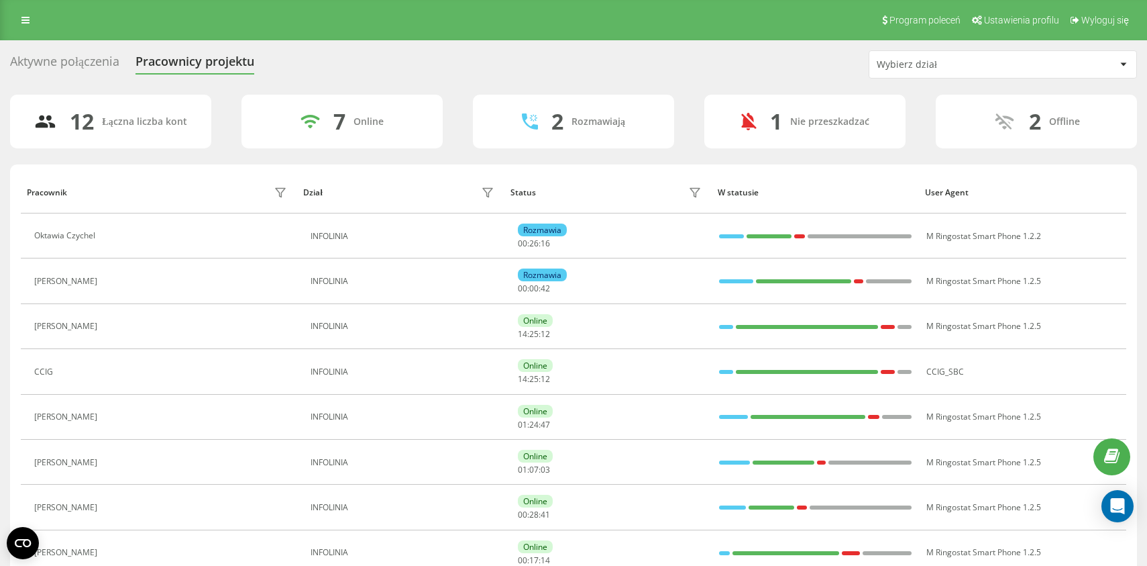
click at [76, 68] on div "Aktywne połączenia" at bounding box center [64, 64] width 109 height 21
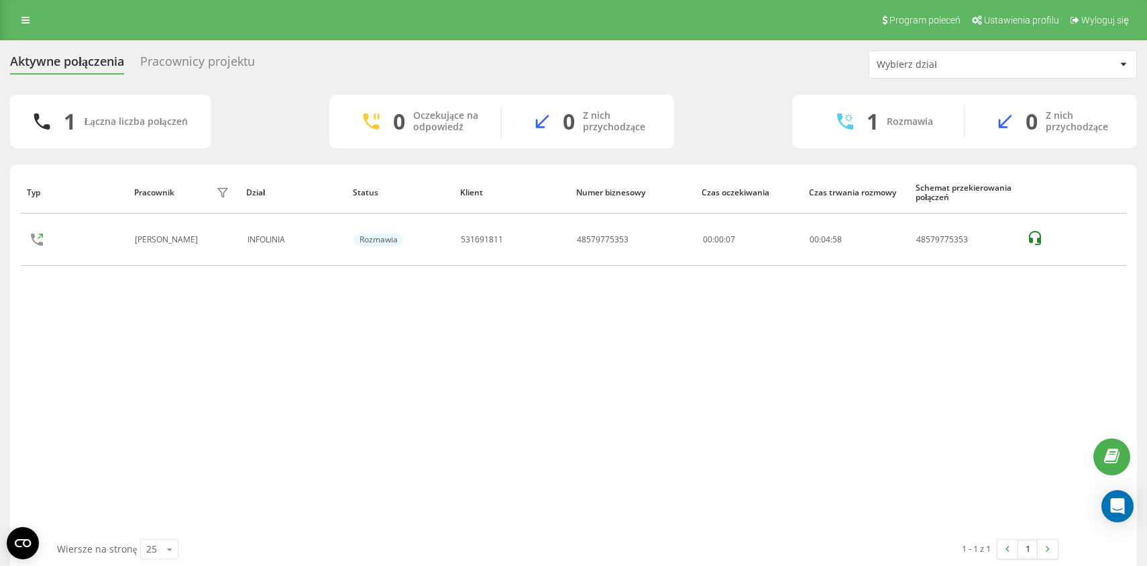
click at [280, 87] on div "Aktywne połączenia Pracownicy projektu Wybierz dział 1 Łączna liczba połączeń 0…" at bounding box center [573, 311] width 1127 height 522
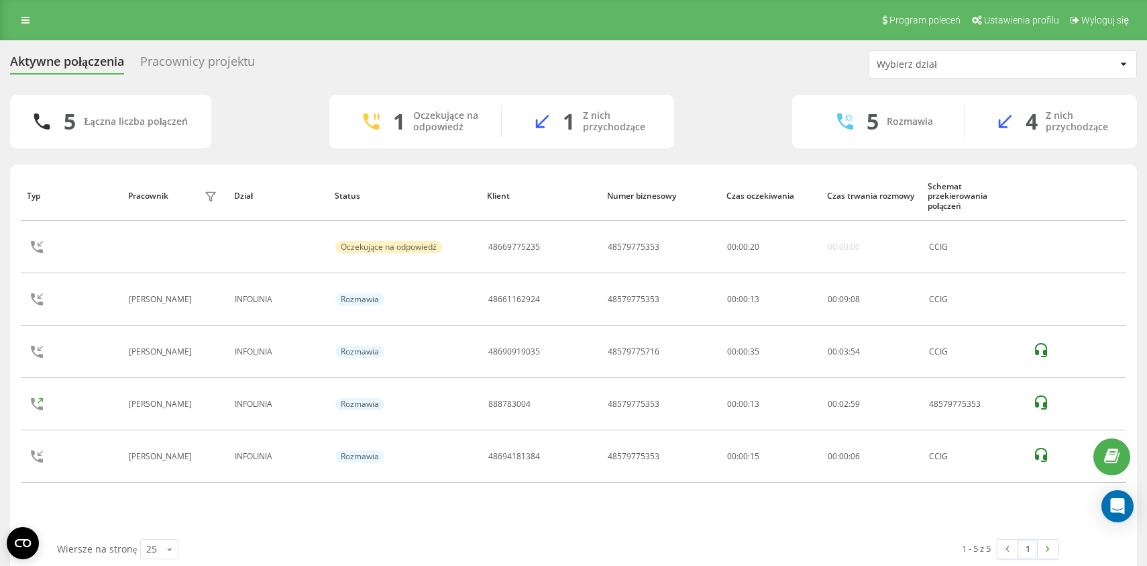
click at [263, 121] on div "5 Łączna liczba połączeń 1 Oczekujące na odpowiedź 1 Z nich przychodzące 5 Rozm…" at bounding box center [573, 122] width 1127 height 54
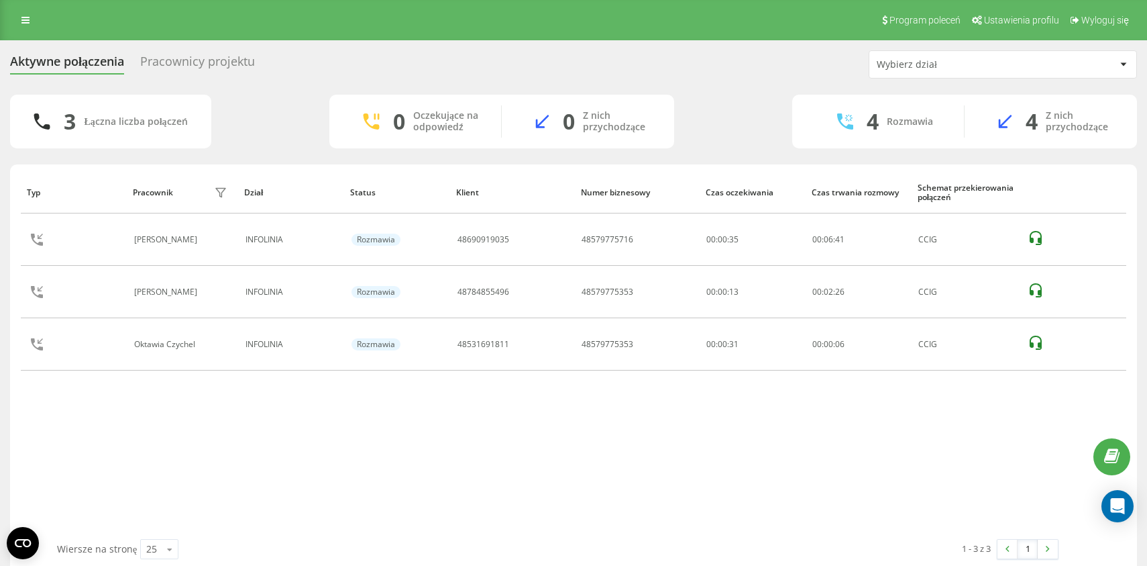
click at [513, 417] on div "Typ Pracownik filtra Dział Status Klient Numer biznesowy Czas oczekiwania Czas …" at bounding box center [574, 355] width 1106 height 368
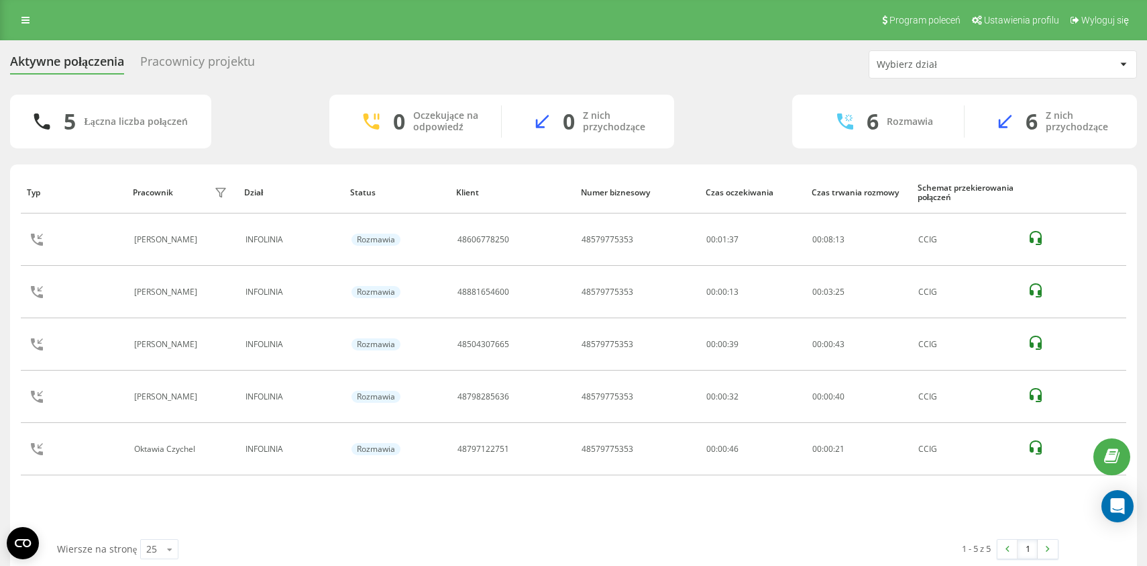
click at [712, 65] on div "Aktywne połączenia Pracownicy projektu Wybierz dział" at bounding box center [573, 64] width 1127 height 28
click at [725, 81] on div "Aktywne połączenia Pracownicy projektu Wybierz dział 5 Łączna liczba połączeń 0…" at bounding box center [573, 311] width 1127 height 522
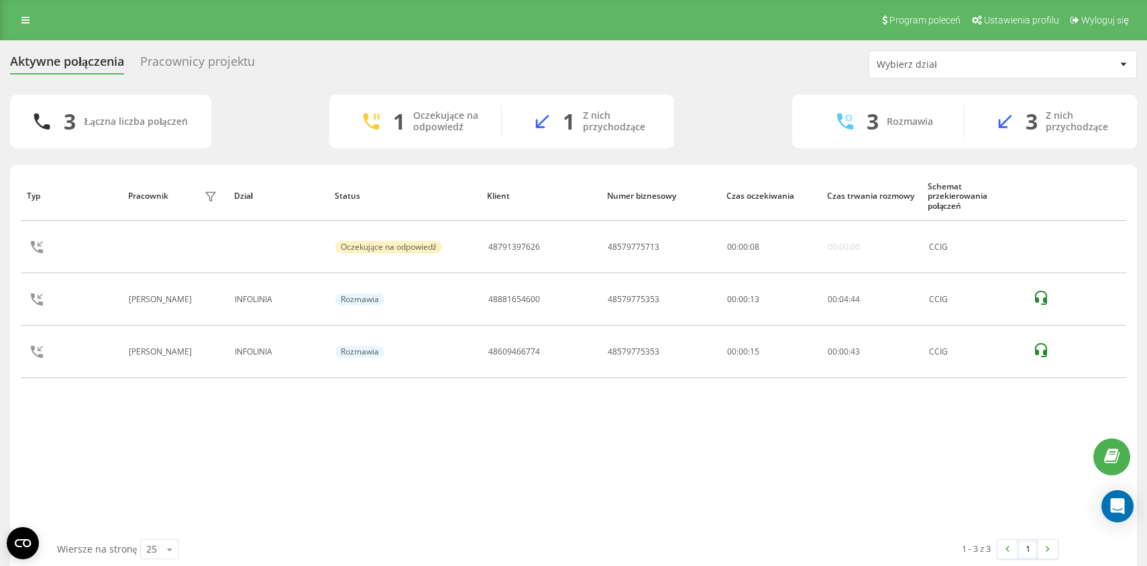
click at [780, 64] on div "Aktywne połączenia Pracownicy projektu Wybierz dział" at bounding box center [573, 64] width 1127 height 28
click at [766, 95] on div "3 Łączna liczba połączeń 1 Oczekujące na odpowiedź 1 Z nich przychodzące 3 Rozm…" at bounding box center [573, 122] width 1127 height 54
click at [743, 85] on div "Aktywne połączenia Pracownicy projektu Wybierz dział 2 Łączna liczba połączeń 1…" at bounding box center [573, 311] width 1127 height 522
click at [354, 69] on div "Aktywne połączenia Pracownicy projektu Wybierz dział" at bounding box center [573, 64] width 1127 height 28
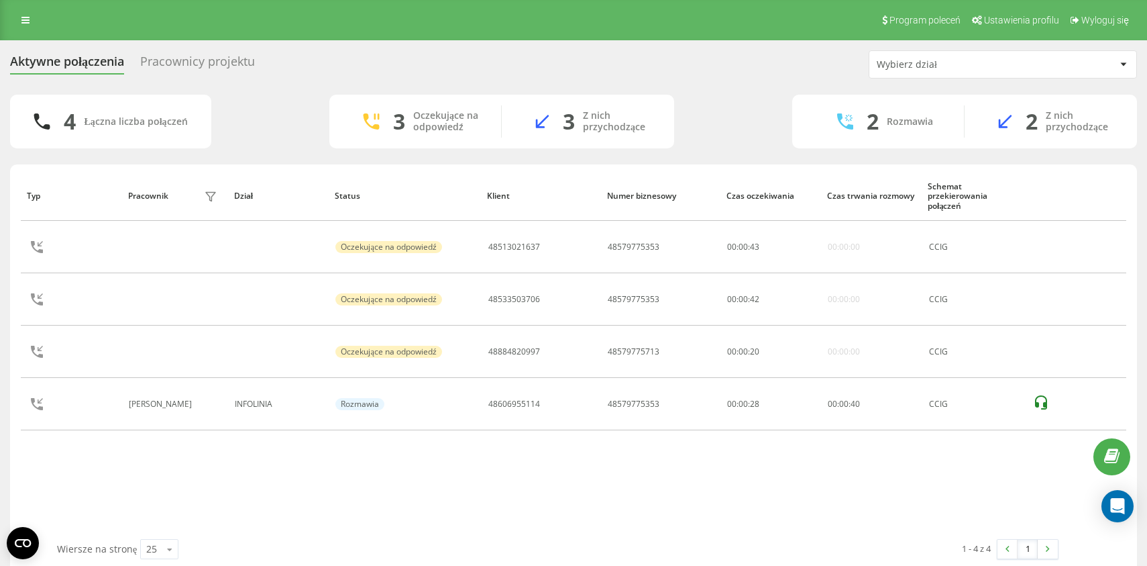
click at [291, 85] on div "Aktywne połączenia Pracownicy projektu Wybierz dział 4 Łączna liczba połączeń 3…" at bounding box center [573, 311] width 1127 height 522
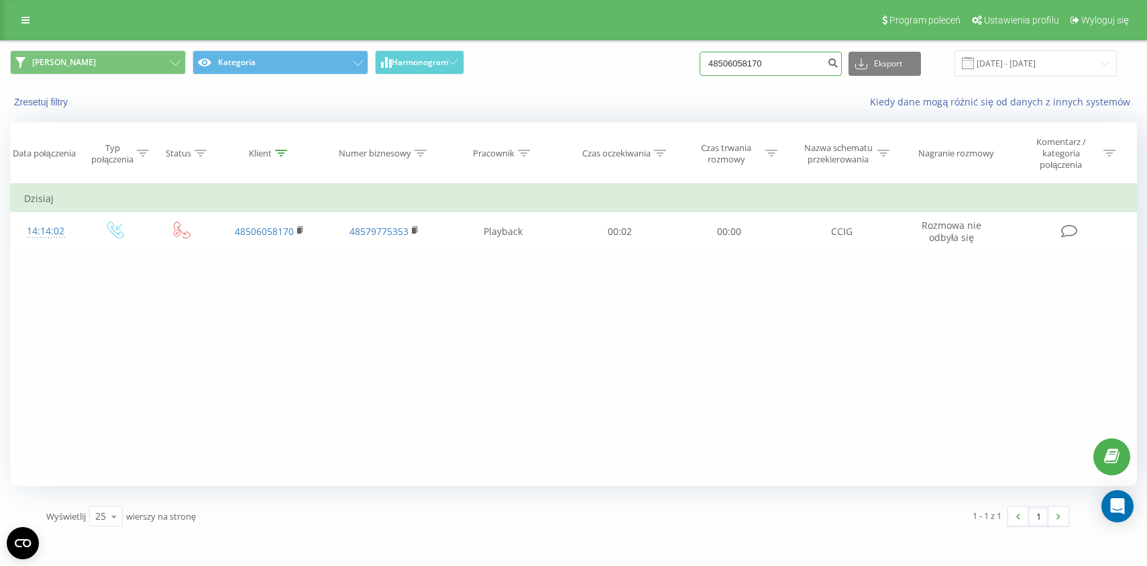
click at [756, 68] on input "48506058170" at bounding box center [771, 64] width 142 height 24
paste input "16550954"
type input "48516550954"
click at [550, 66] on span "Karolina Kategoria Harmonogram" at bounding box center [287, 63] width 554 height 26
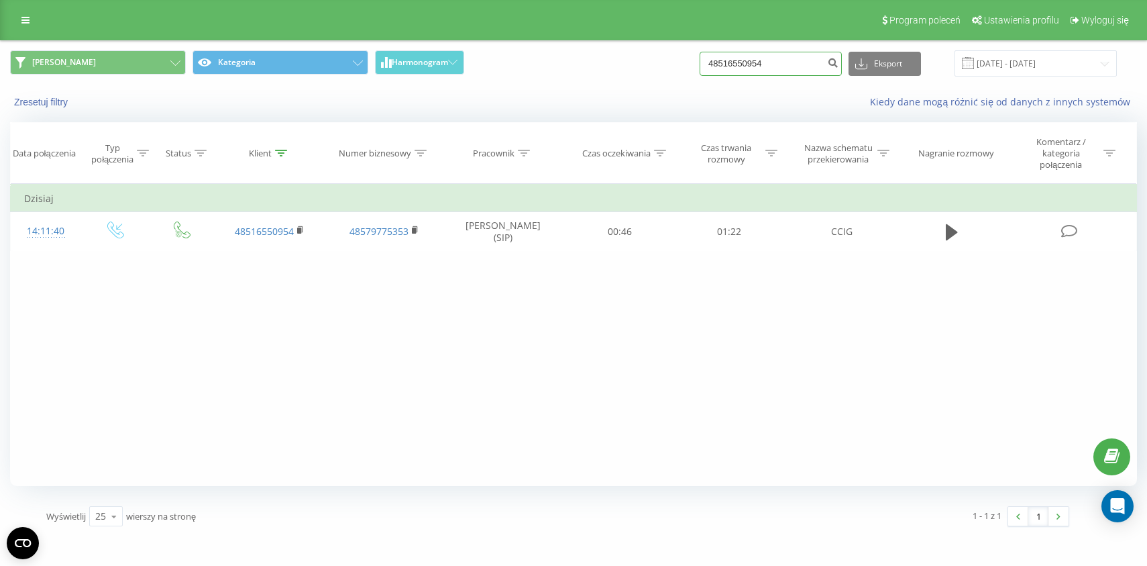
click at [796, 66] on input "48516550954" at bounding box center [771, 64] width 142 height 24
paste input "666665221"
type input "48666665221"
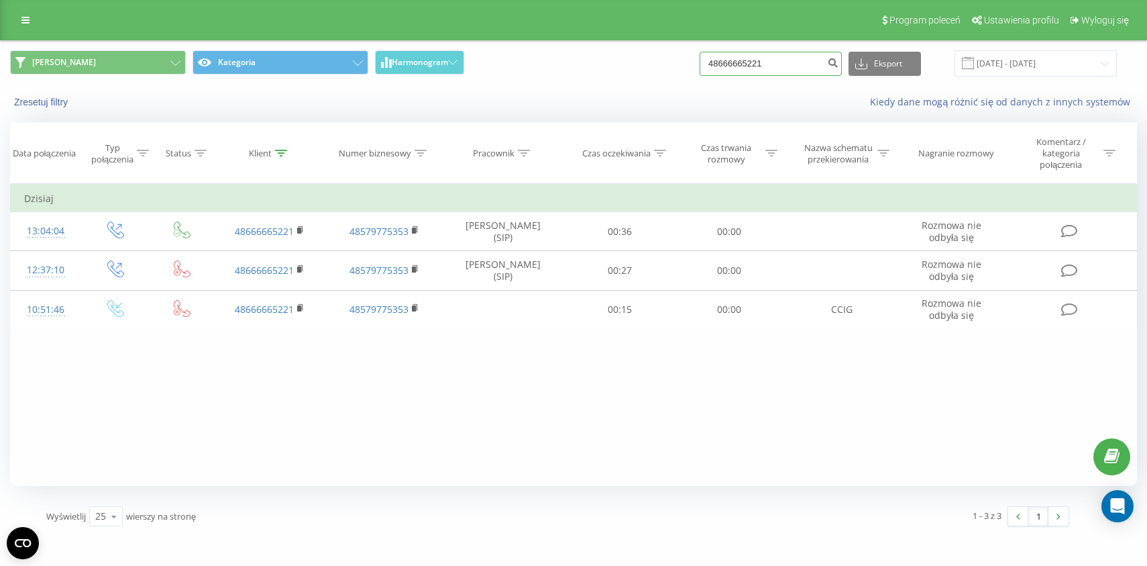
click at [773, 65] on input "48666665221" at bounding box center [771, 64] width 142 height 24
paste input "733151404"
type input "48733151404"
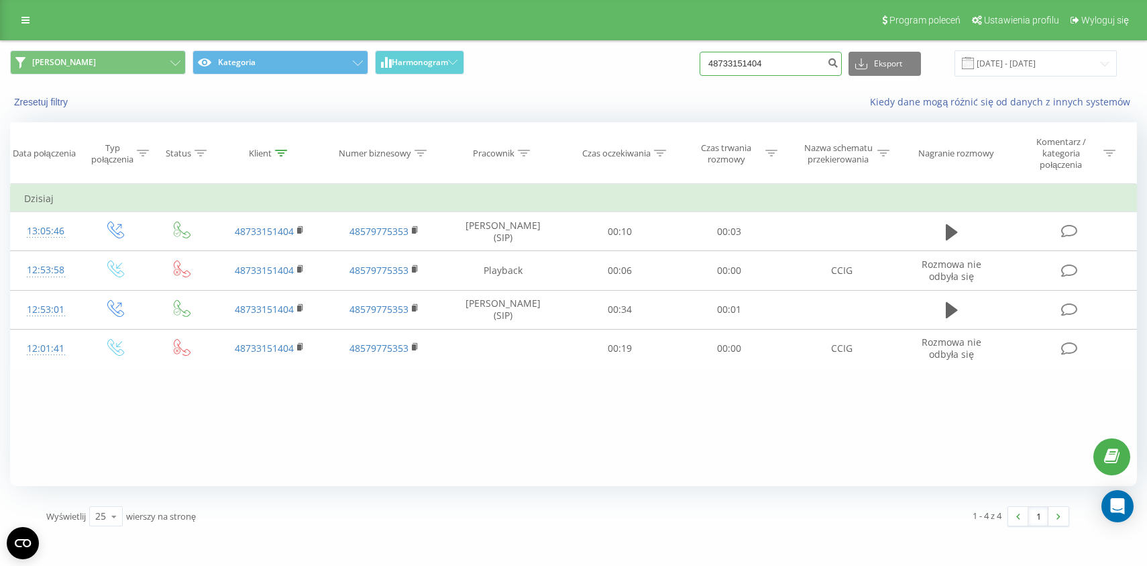
click at [758, 68] on input "48733151404" at bounding box center [771, 64] width 142 height 24
paste input "509290289"
type input "48509290289"
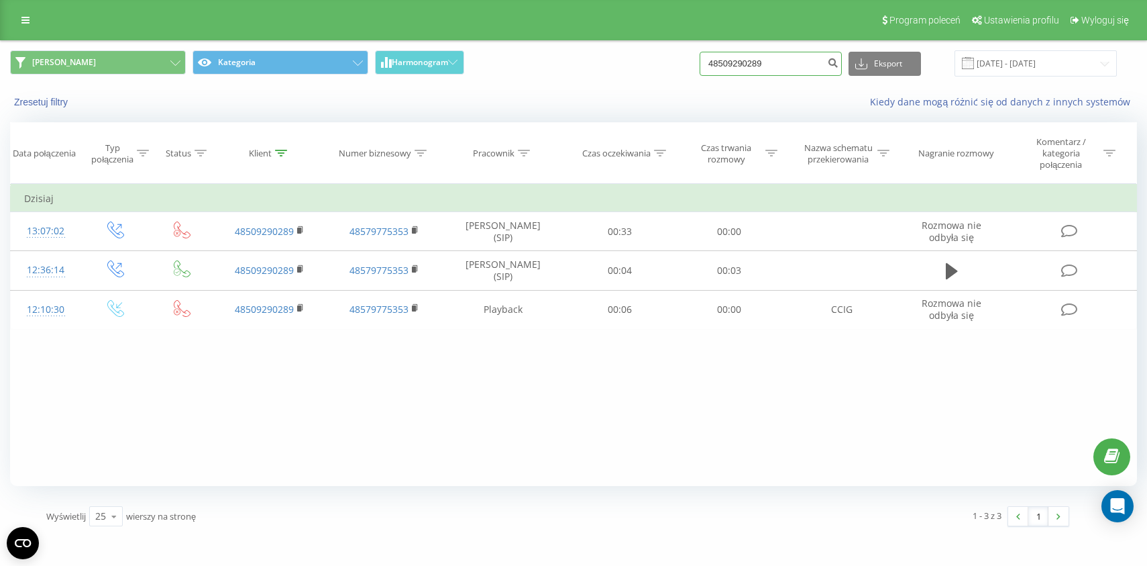
click at [767, 67] on input "48509290289" at bounding box center [771, 64] width 142 height 24
paste input "6058170"
type input "48506058170"
click at [749, 64] on input "48506058170" at bounding box center [771, 64] width 142 height 24
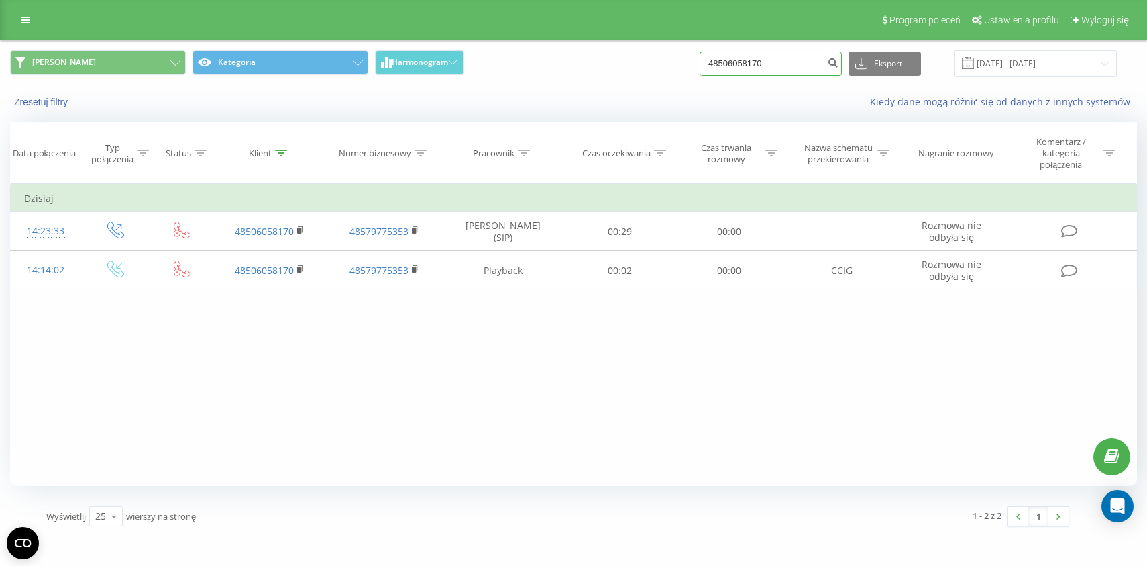
click at [749, 64] on input "48506058170" at bounding box center [771, 64] width 142 height 24
paste input "627178"
type input "48506627178"
